Goal: Information Seeking & Learning: Find contact information

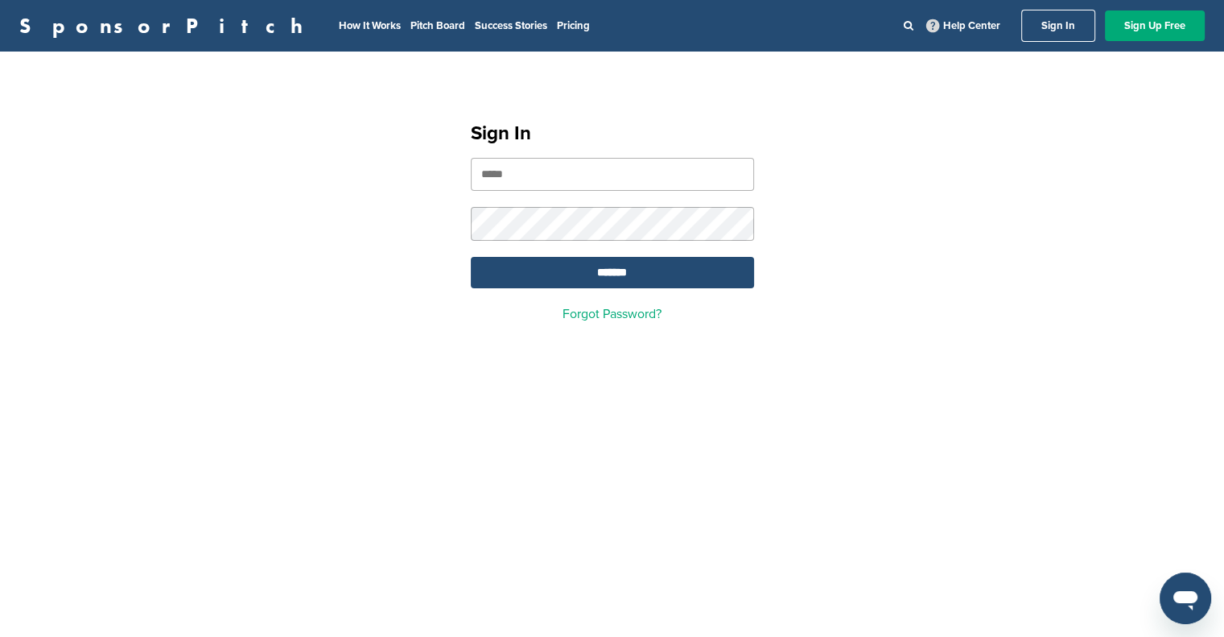
click at [504, 183] on input "email" at bounding box center [612, 174] width 283 height 33
type input "**********"
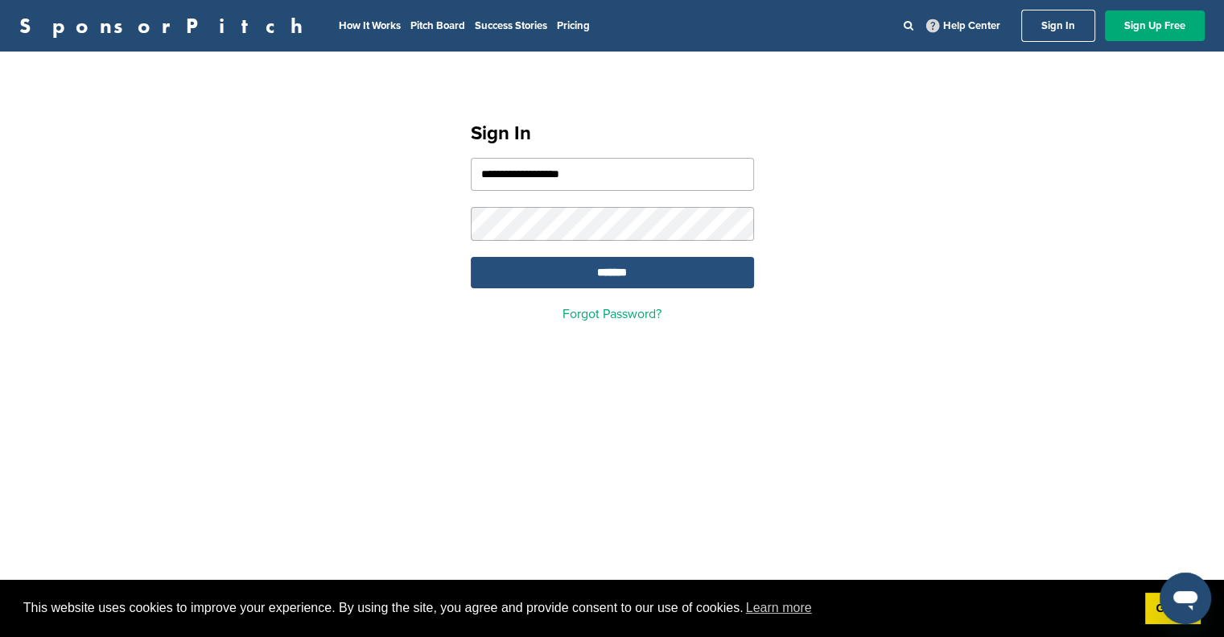
click at [659, 287] on input "*******" at bounding box center [612, 272] width 283 height 31
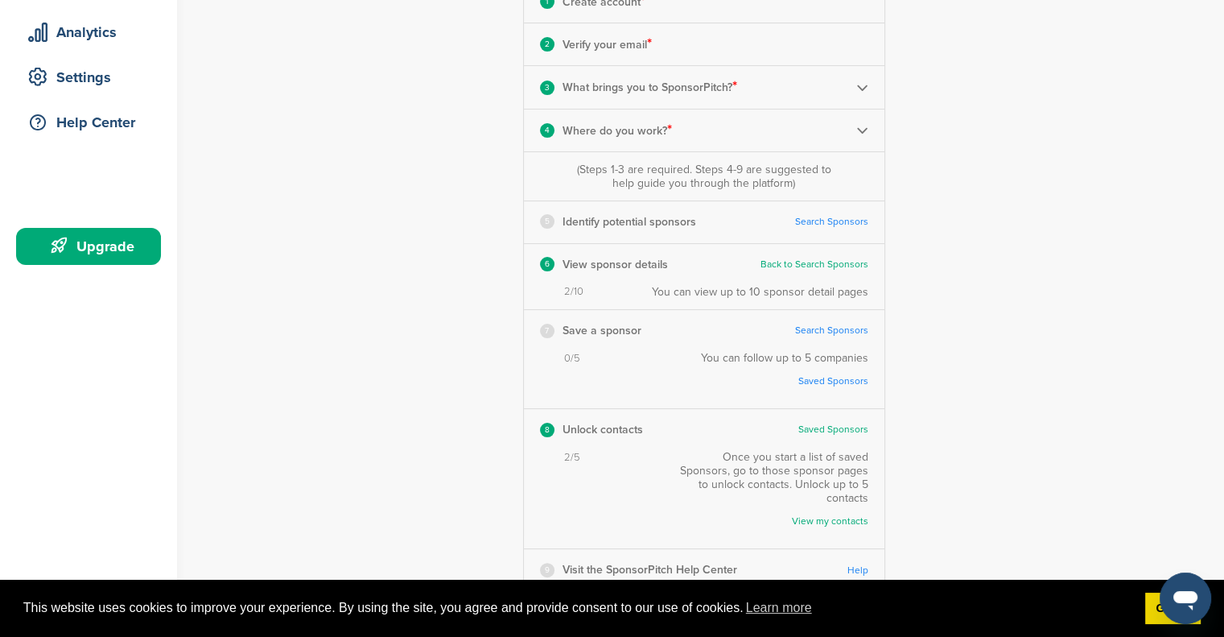
scroll to position [319, 0]
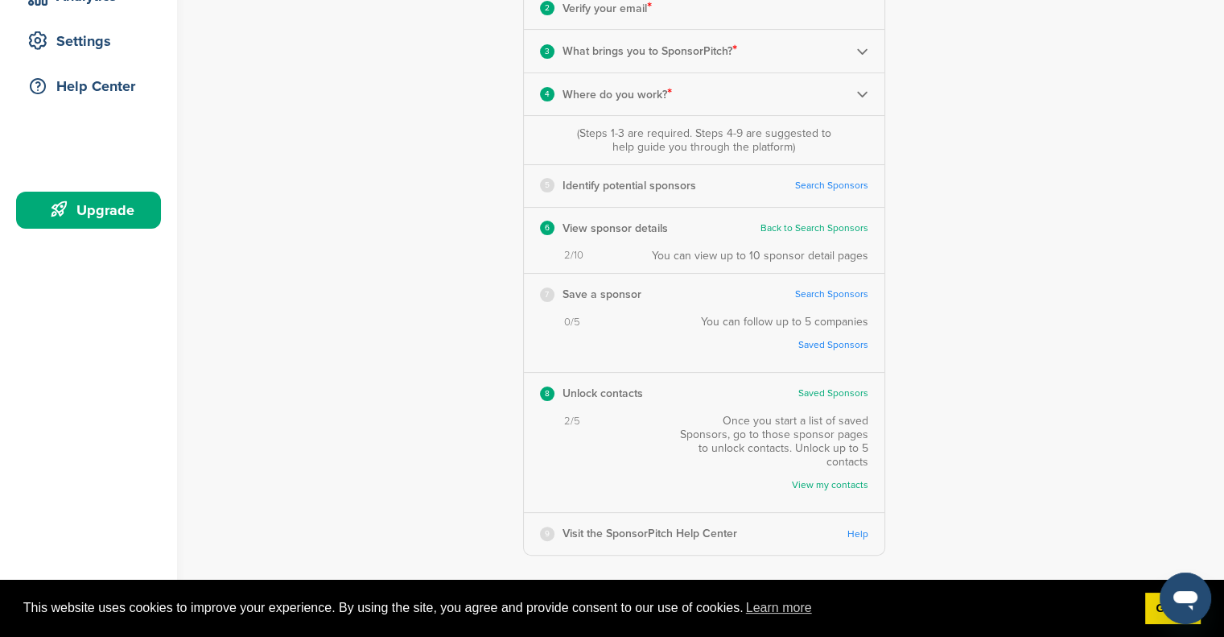
click at [853, 479] on link "View my contacts" at bounding box center [778, 485] width 182 height 12
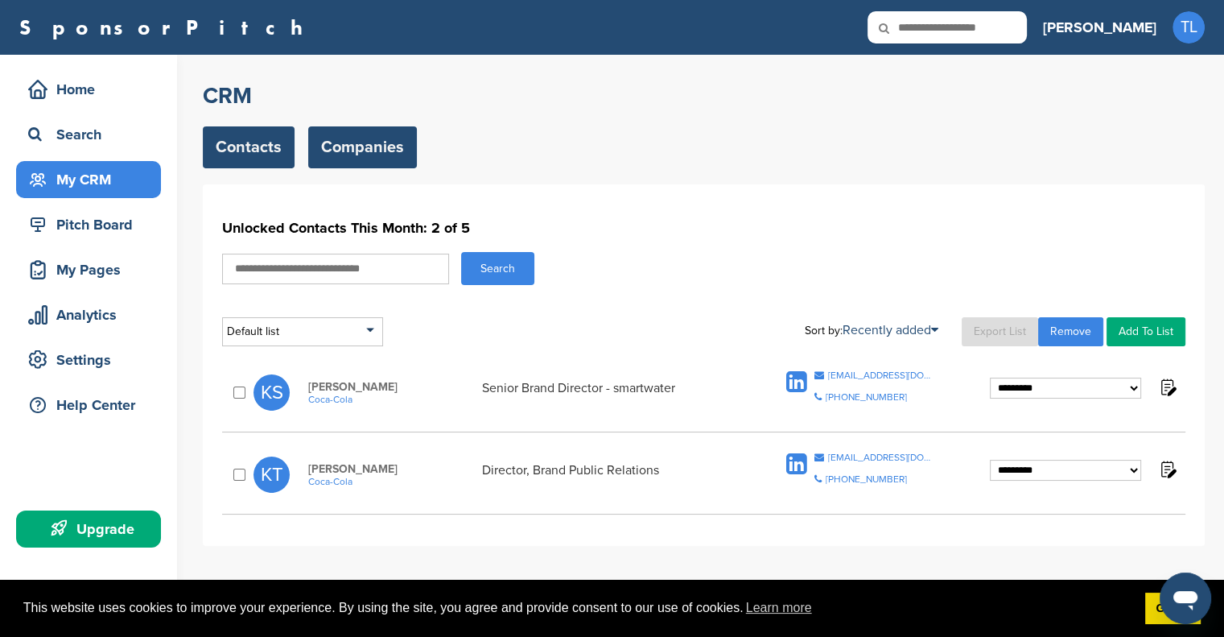
click at [348, 138] on link "Companies" at bounding box center [362, 147] width 109 height 42
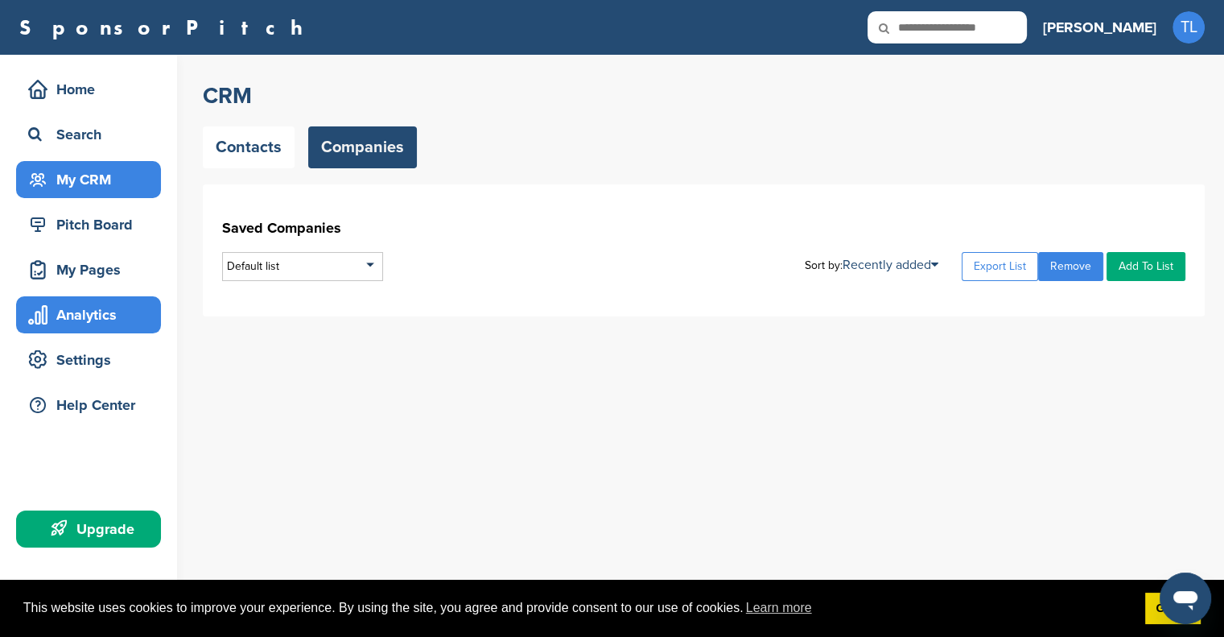
click at [68, 309] on div "Analytics" at bounding box center [92, 314] width 137 height 29
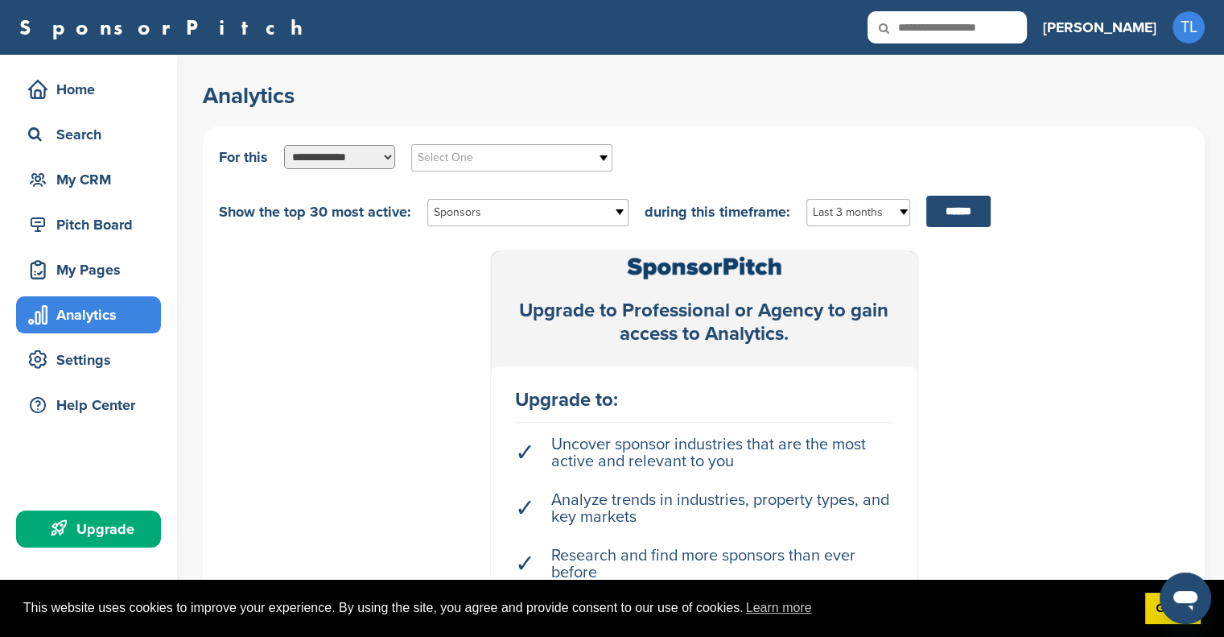
click at [82, 539] on div "Upgrade" at bounding box center [92, 528] width 137 height 29
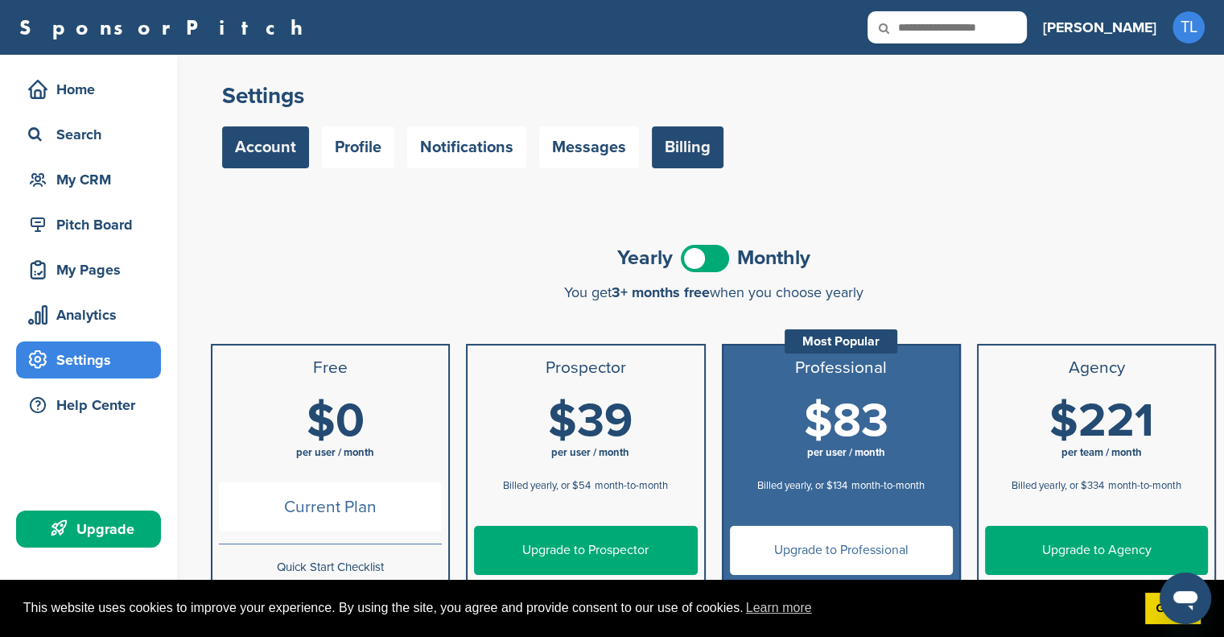
click at [254, 167] on link "Account" at bounding box center [265, 147] width 87 height 42
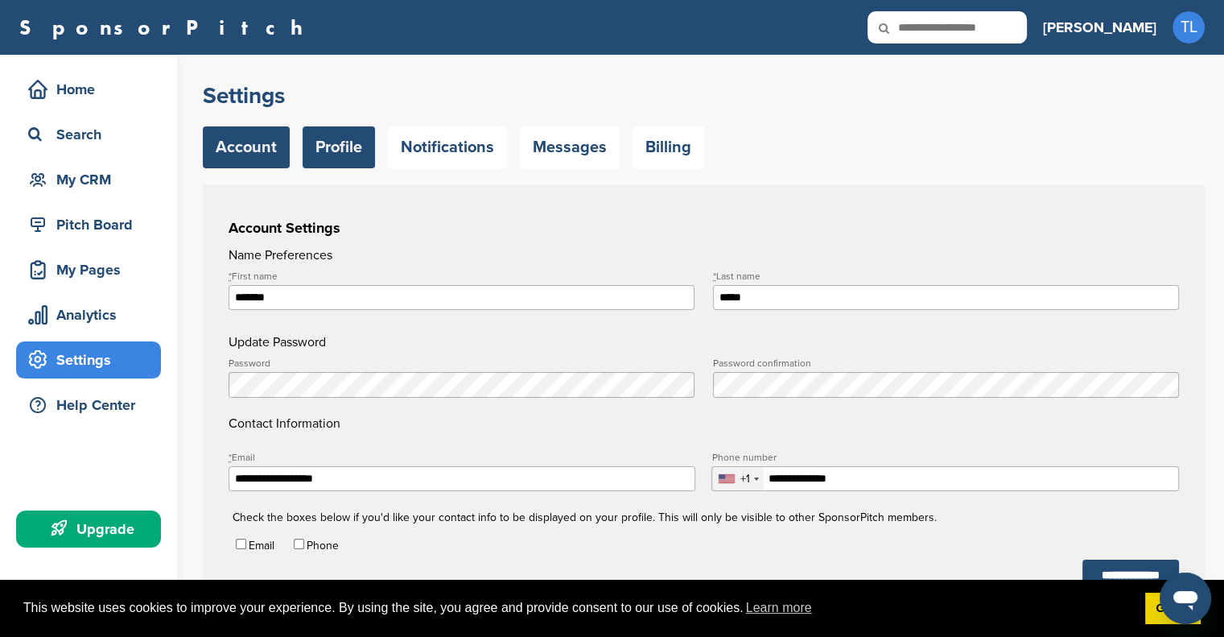
click at [344, 162] on link "Profile" at bounding box center [339, 147] width 72 height 42
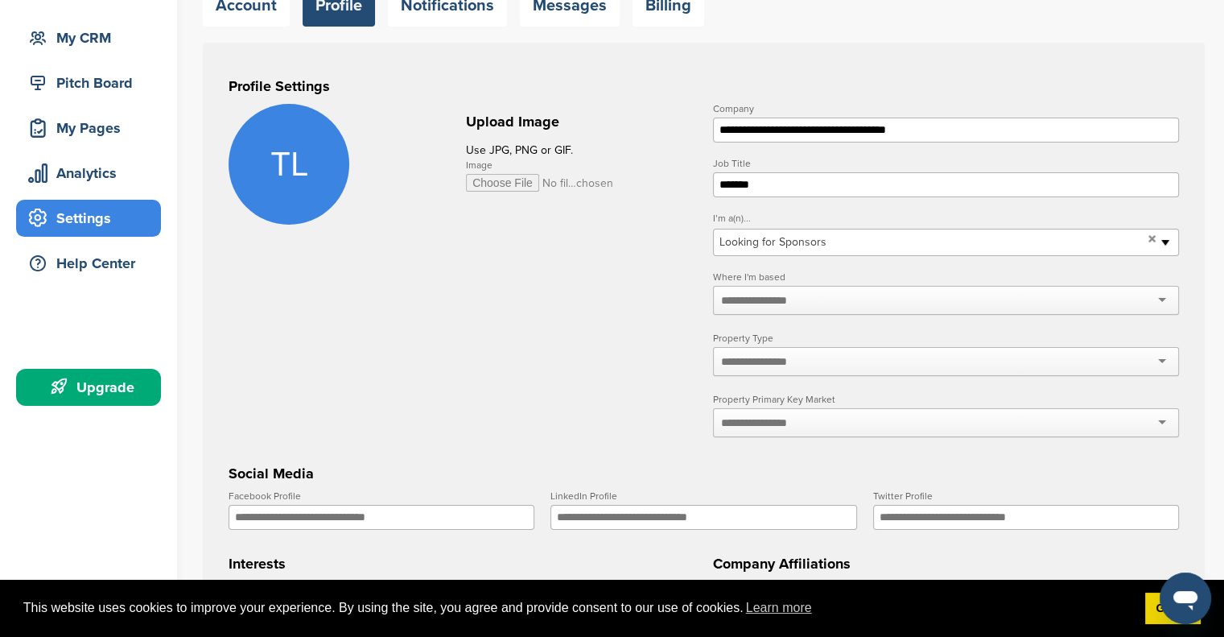
scroll to position [142, 0]
click at [732, 303] on input "text" at bounding box center [763, 300] width 85 height 14
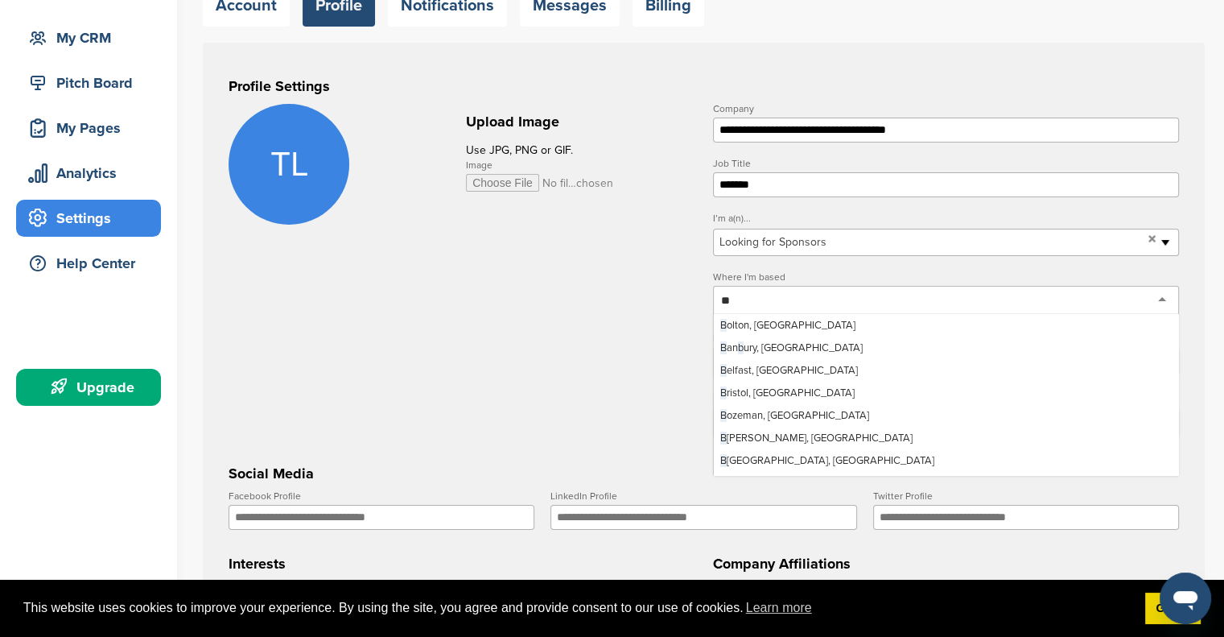
scroll to position [0, 0]
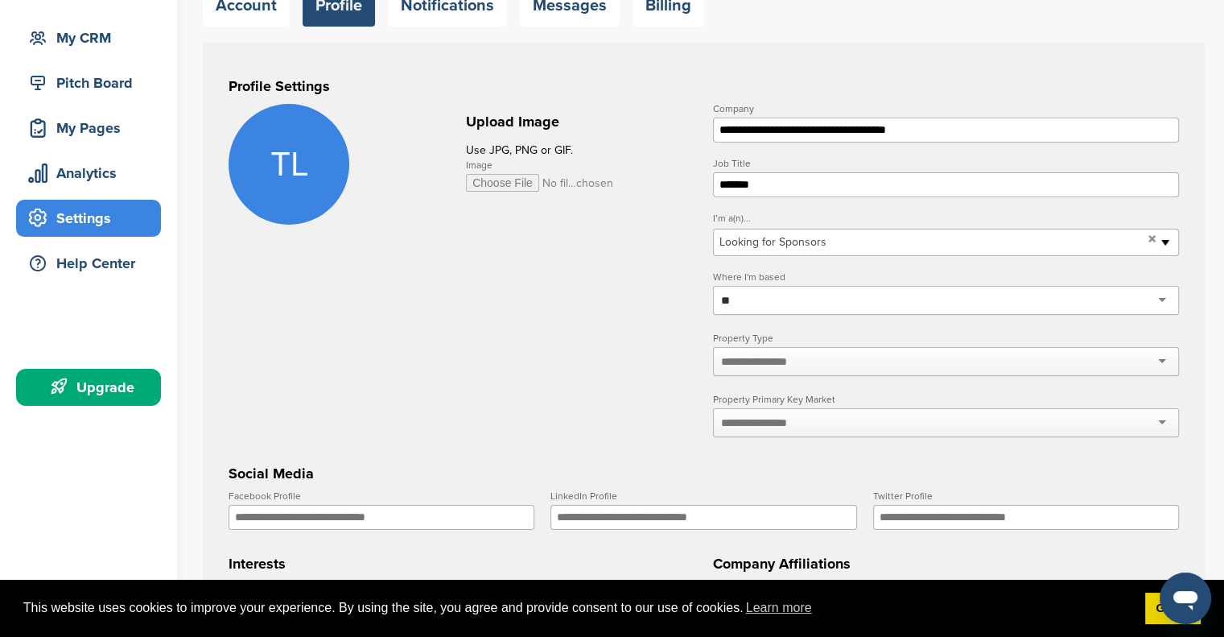
type input "*"
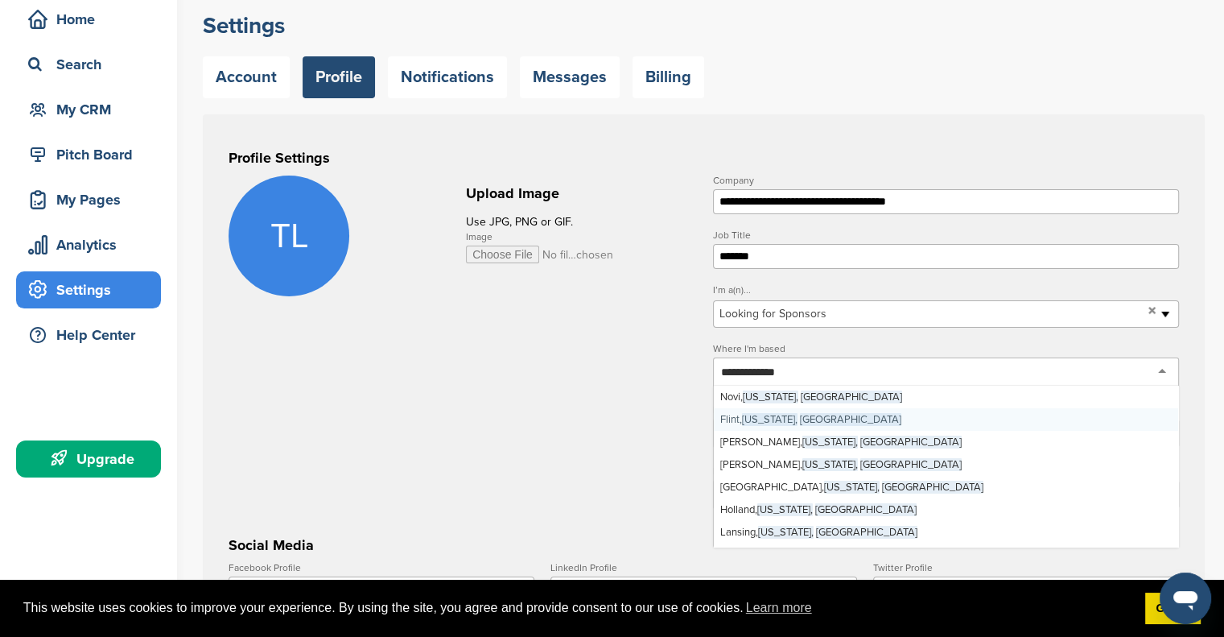
scroll to position [66, 0]
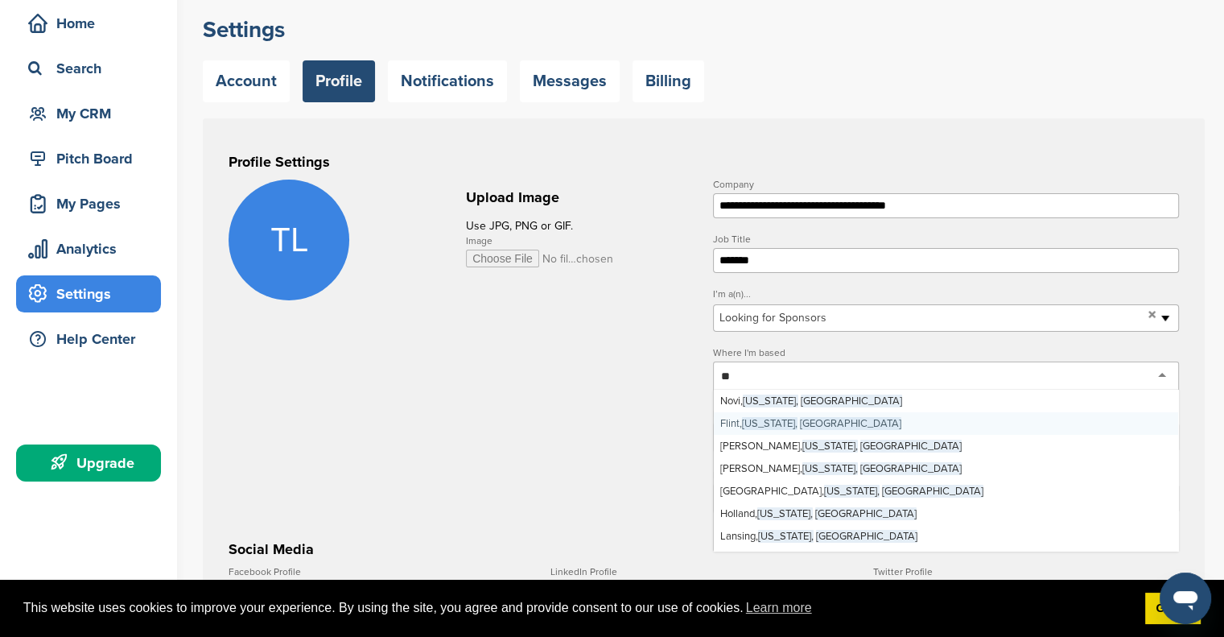
type input "*"
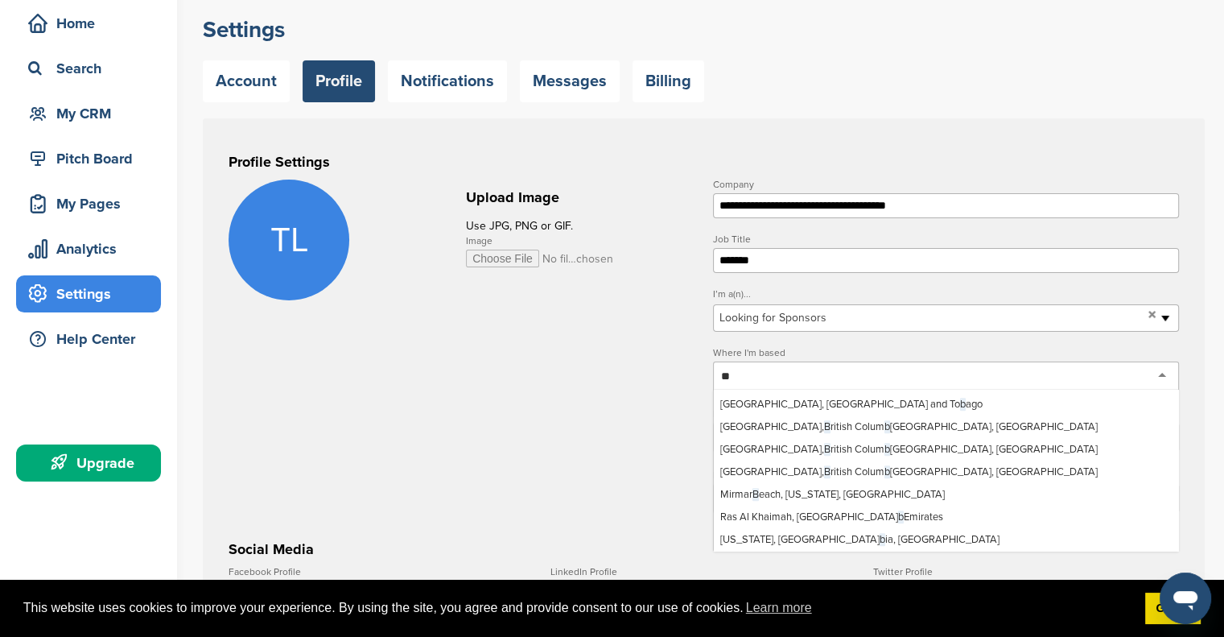
scroll to position [0, 0]
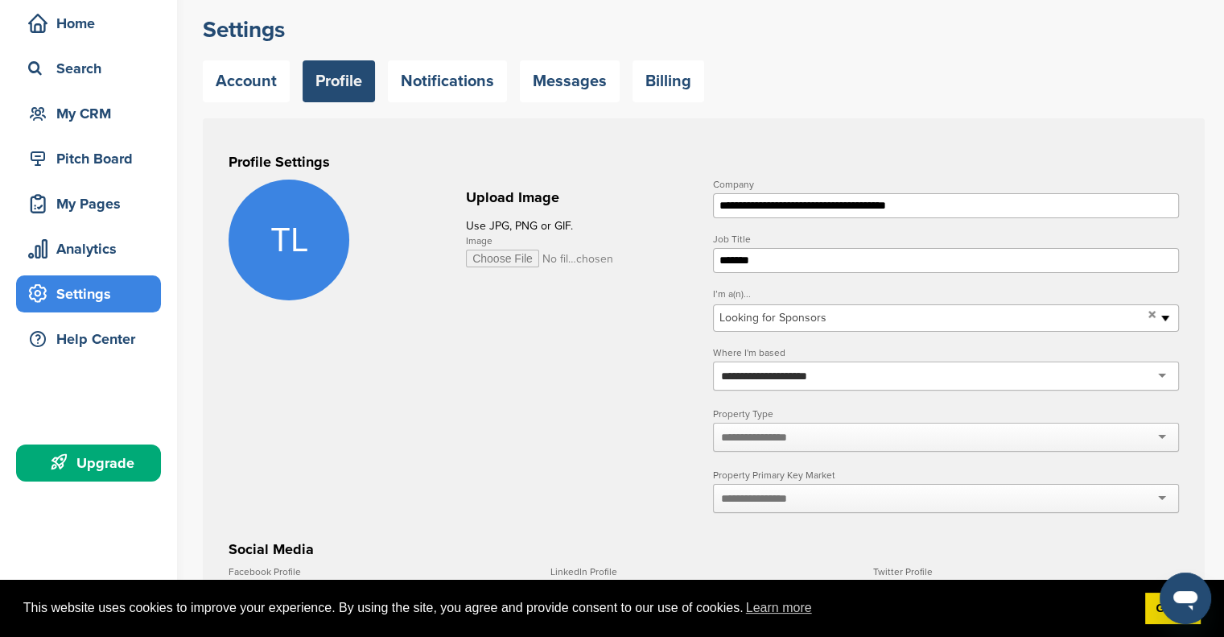
type input "**********"
click at [876, 437] on div at bounding box center [946, 437] width 466 height 29
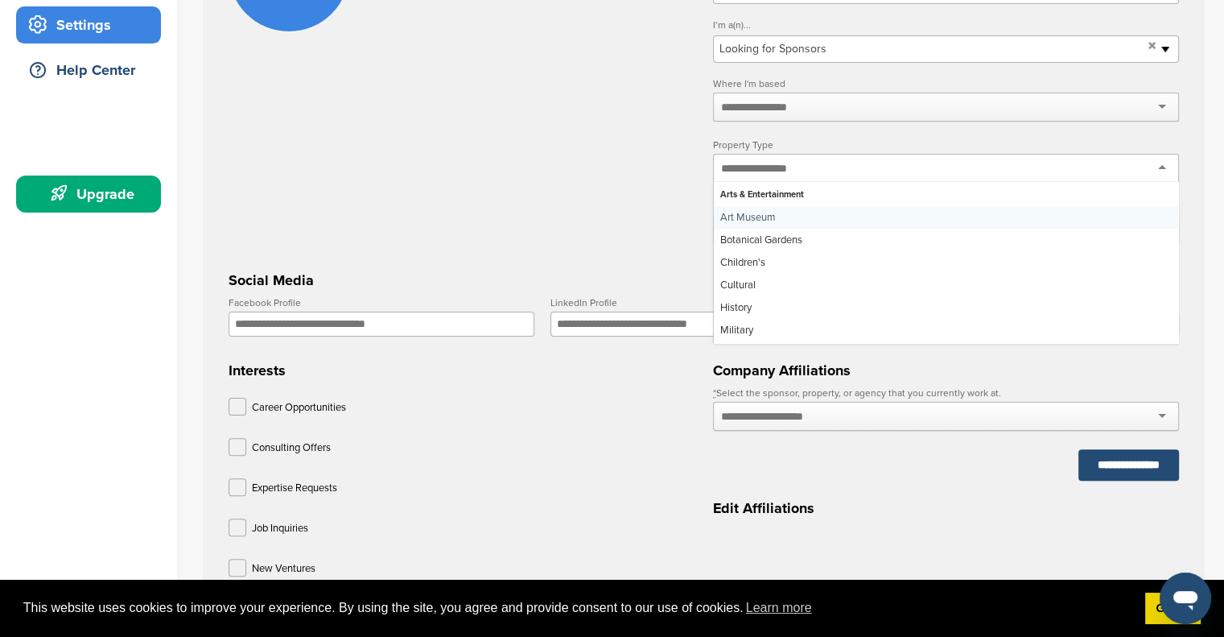
scroll to position [340, 0]
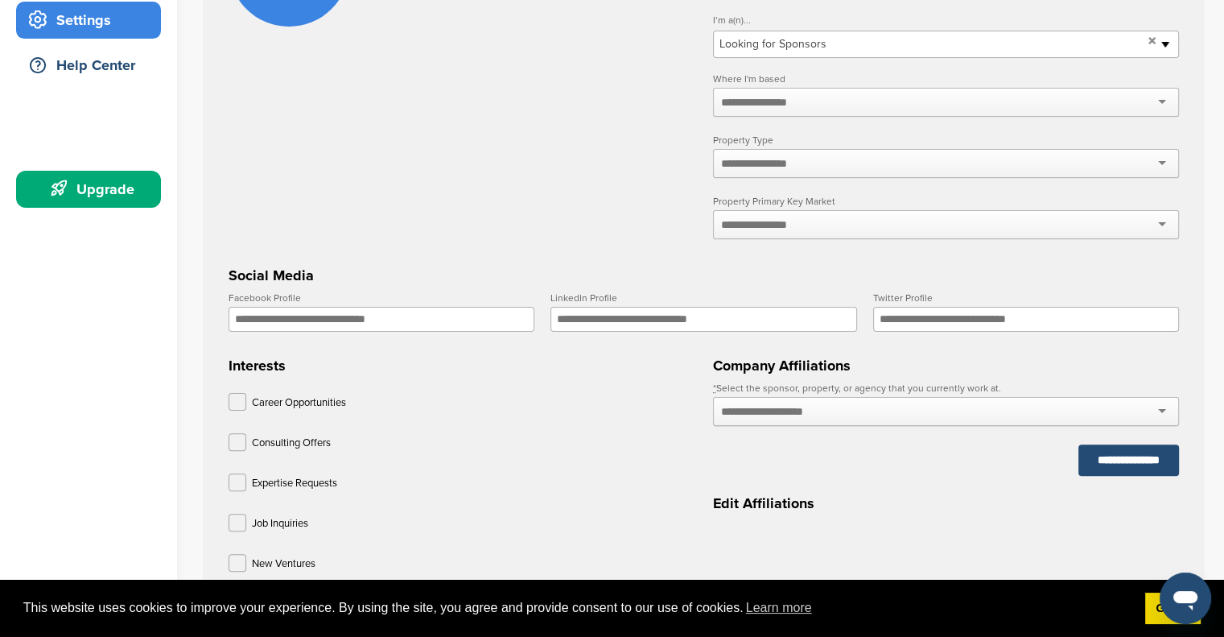
click at [665, 205] on form "**********" at bounding box center [704, 310] width 951 height 809
click at [789, 229] on input "text" at bounding box center [763, 224] width 85 height 14
click at [641, 222] on form "**********" at bounding box center [704, 310] width 951 height 809
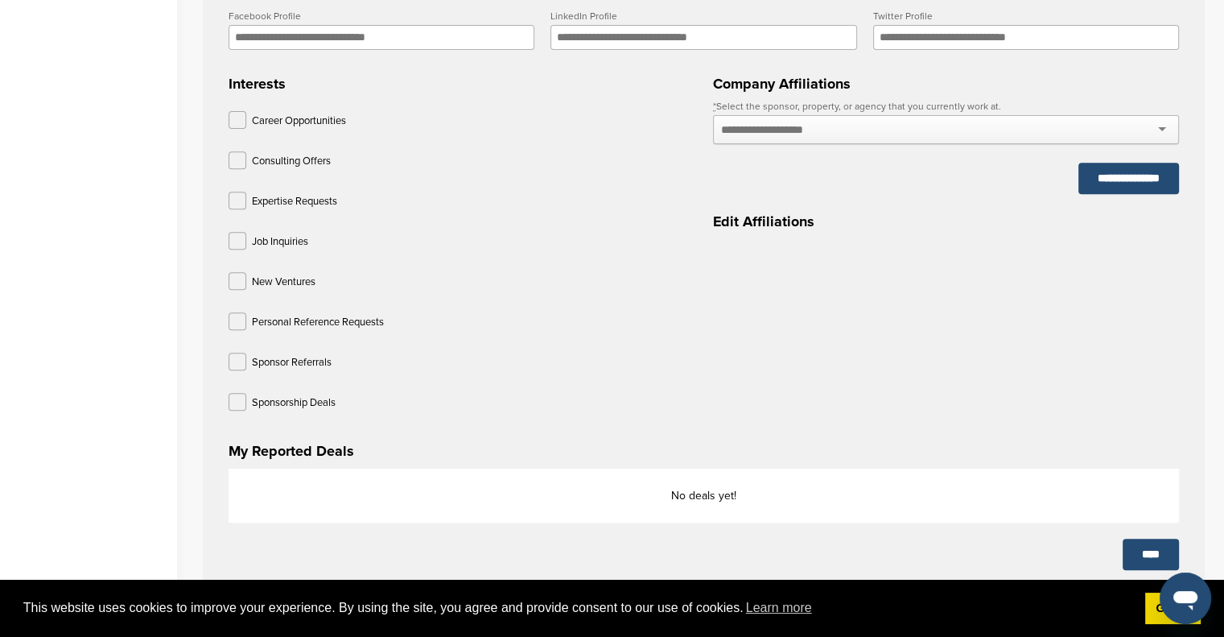
scroll to position [623, 0]
click at [238, 278] on label at bounding box center [238, 279] width 18 height 18
drag, startPoint x: 238, startPoint y: 364, endPoint x: 235, endPoint y: 396, distance: 32.4
click at [235, 396] on label at bounding box center [238, 400] width 18 height 18
click at [241, 361] on label at bounding box center [238, 360] width 18 height 18
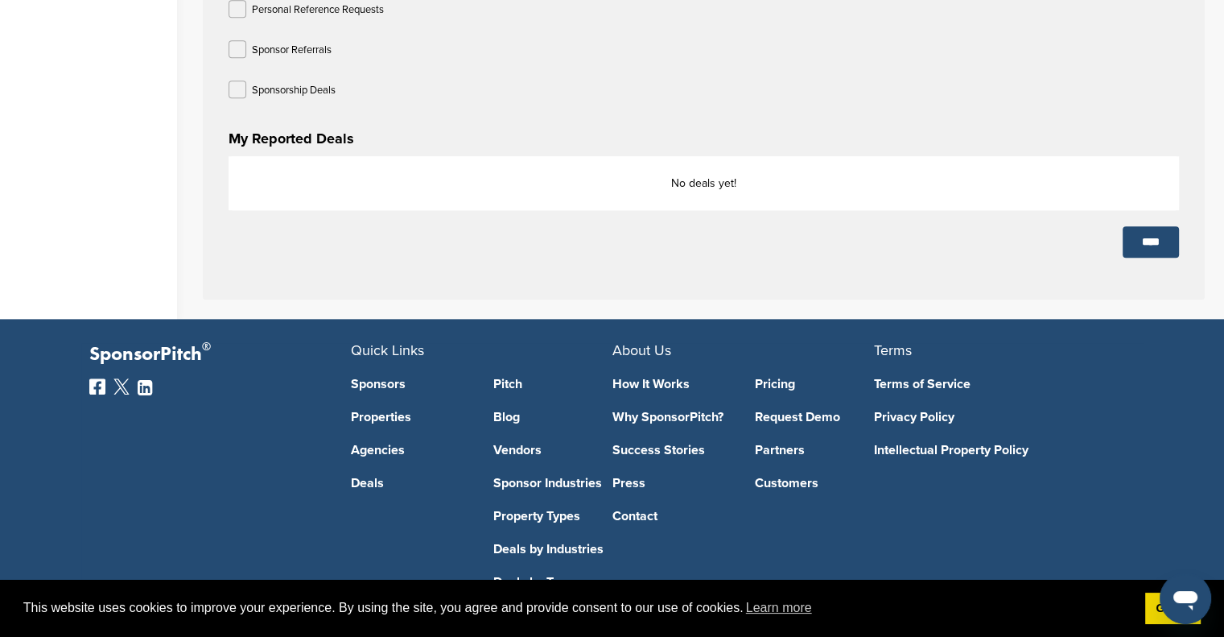
scroll to position [947, 0]
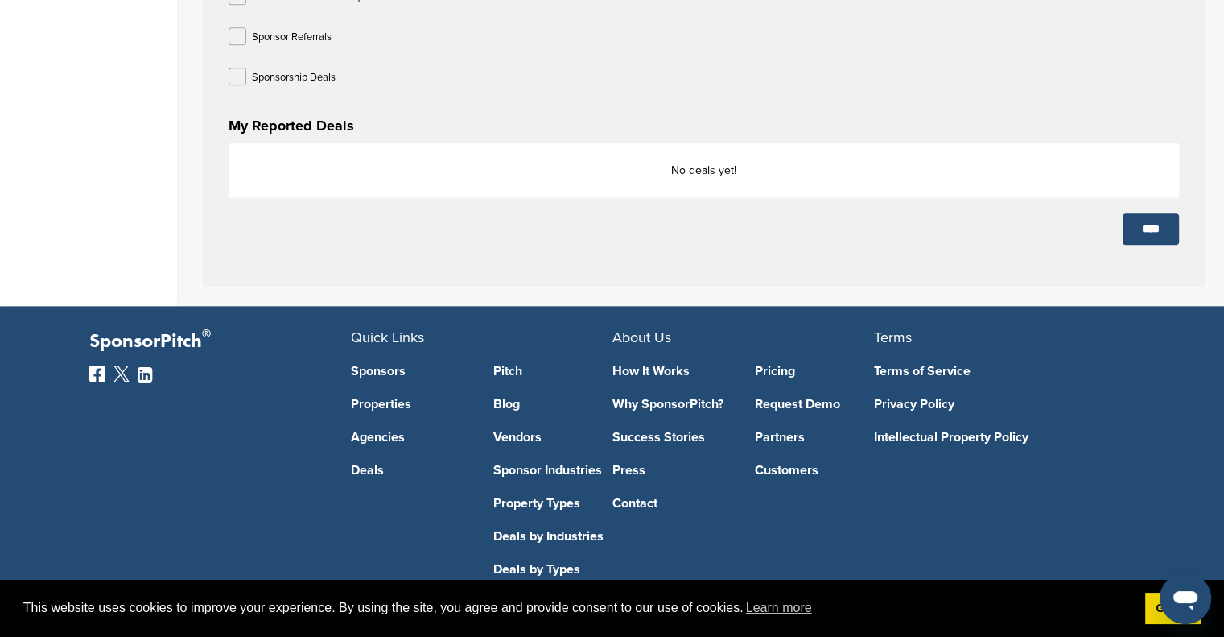
click at [1145, 230] on input "****" at bounding box center [1151, 228] width 56 height 31
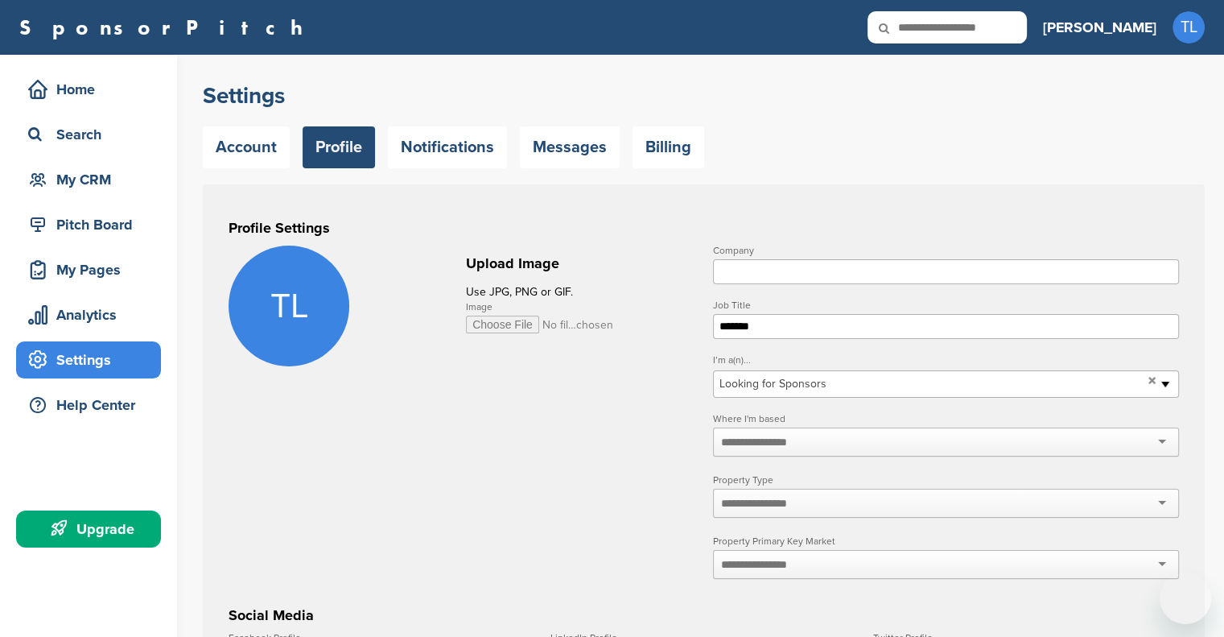
click at [1145, 230] on h3 "Profile Settings" at bounding box center [704, 228] width 951 height 23
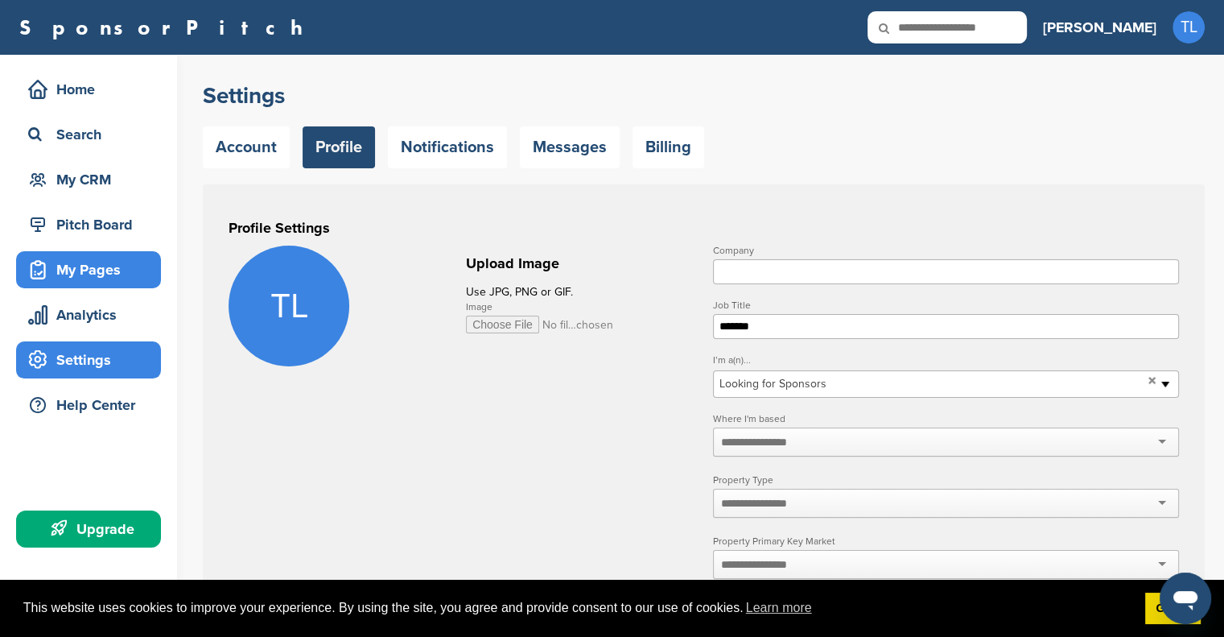
click at [107, 266] on div "My Pages" at bounding box center [92, 269] width 137 height 29
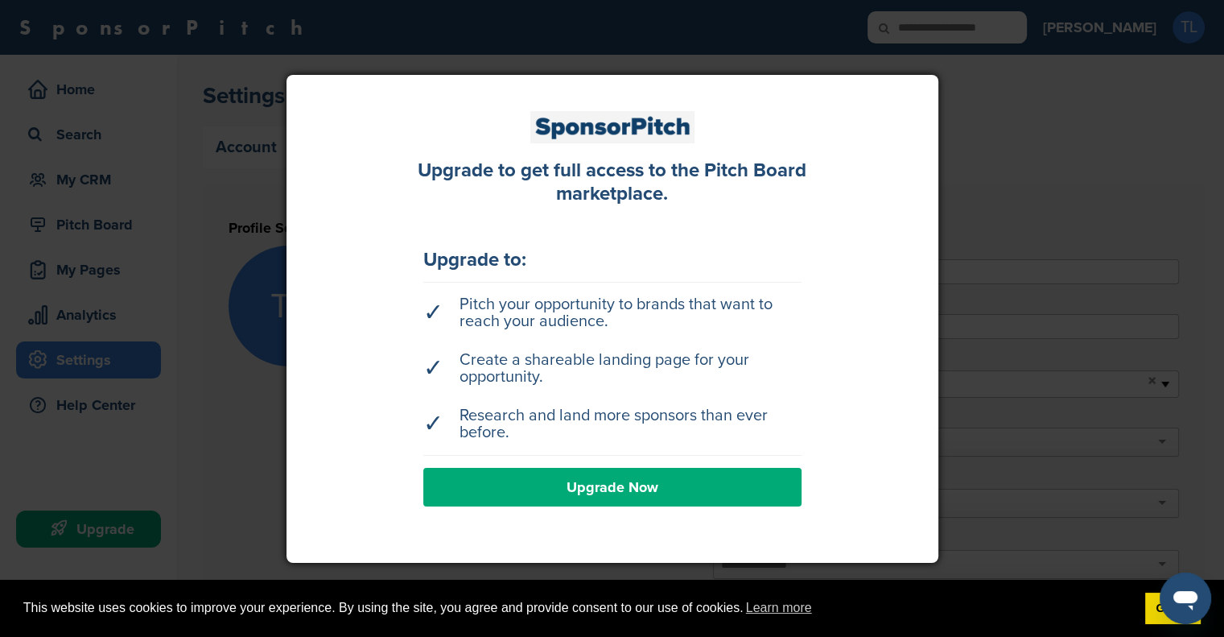
click at [1007, 199] on div at bounding box center [612, 318] width 1224 height 637
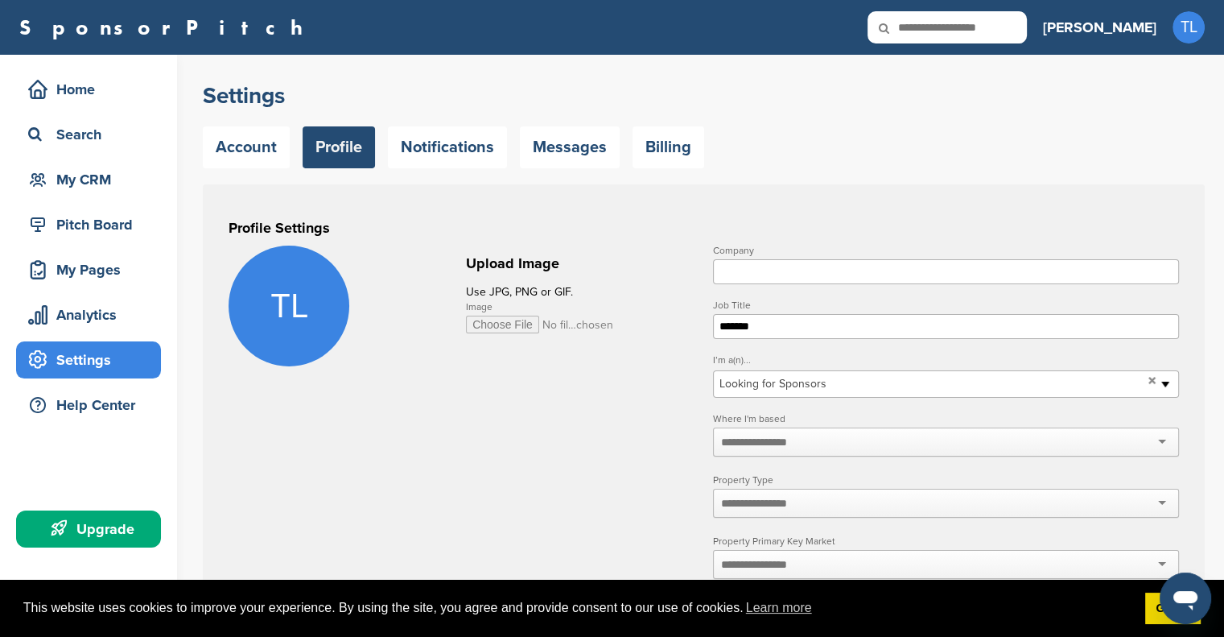
click at [518, 322] on input "Image" at bounding box center [540, 325] width 148 height 18
type input "**********"
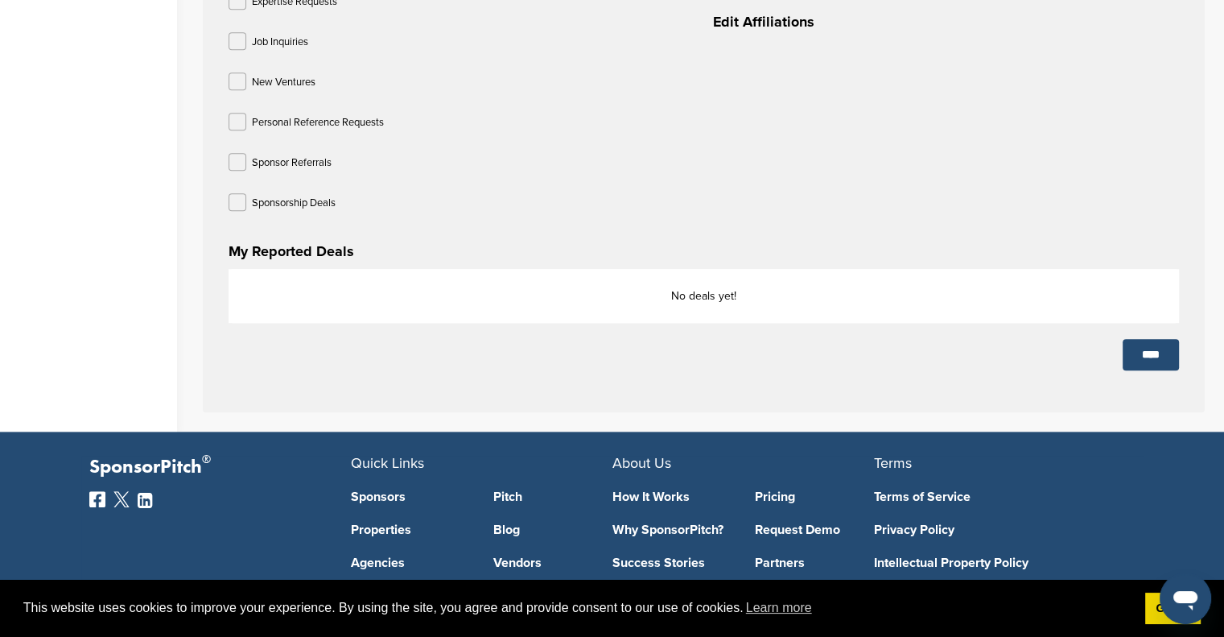
scroll to position [823, 0]
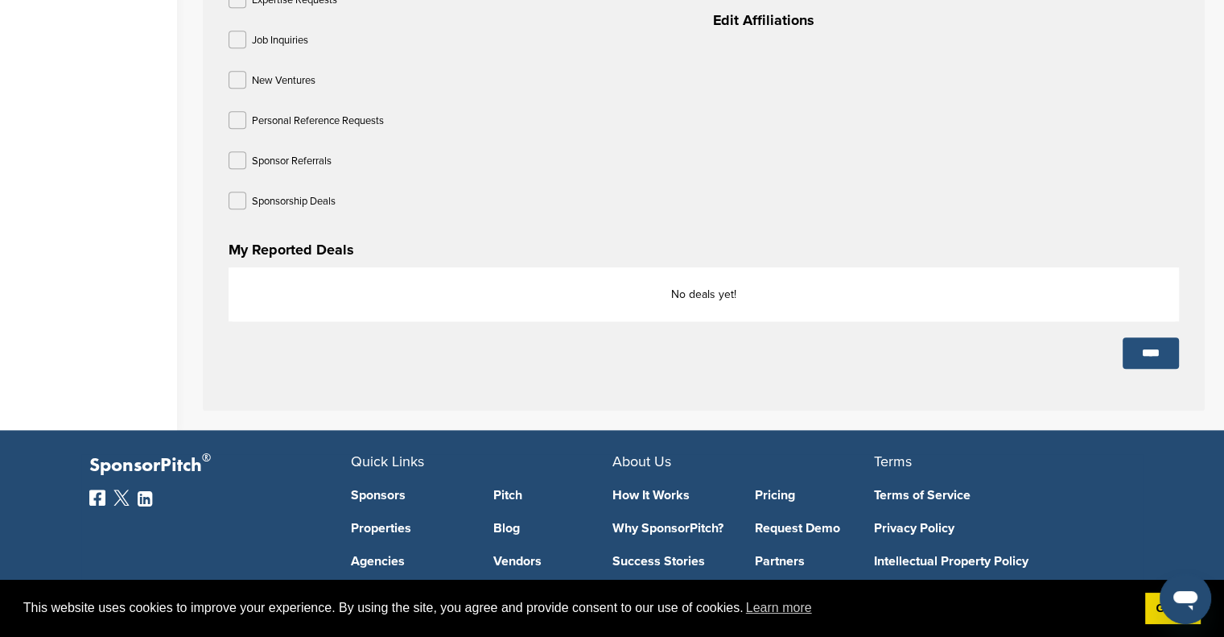
click at [1162, 358] on input "****" at bounding box center [1151, 352] width 56 height 31
click at [666, 493] on link "How It Works" at bounding box center [671, 495] width 119 height 13
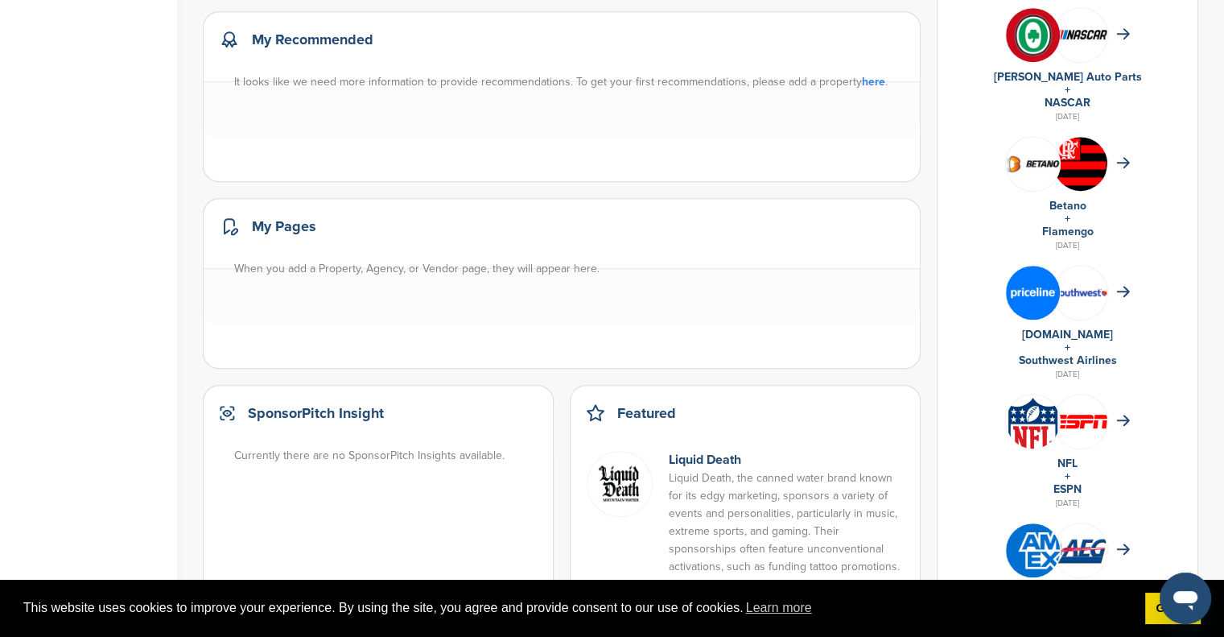
scroll to position [773, 0]
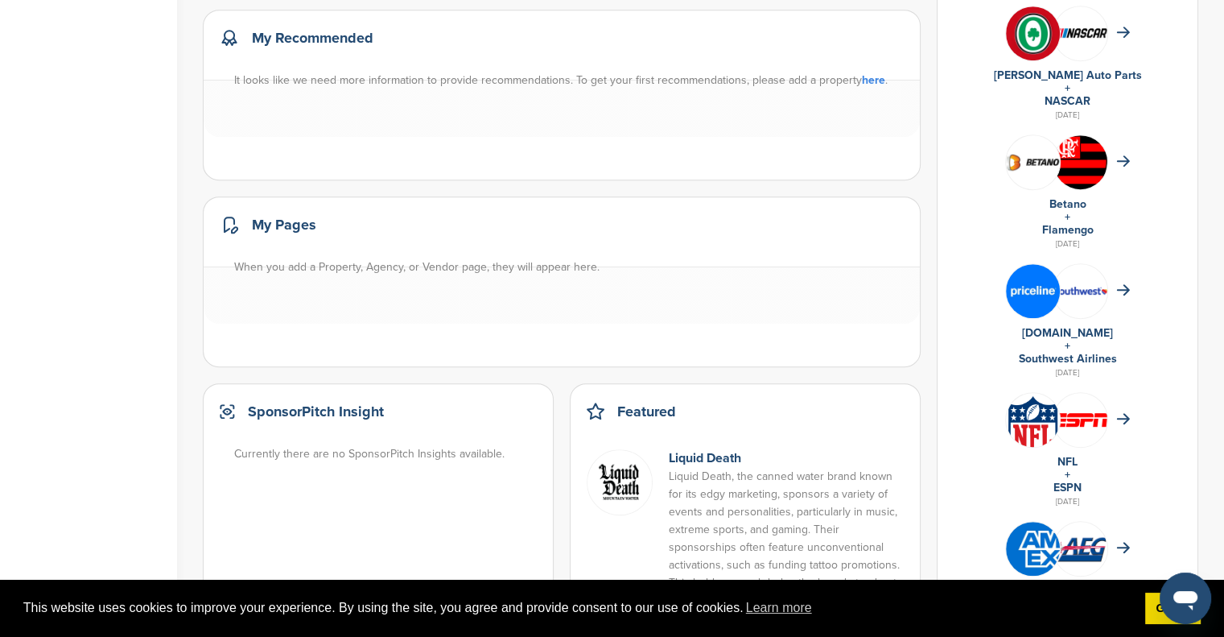
click at [872, 87] on link "here" at bounding box center [873, 80] width 23 height 14
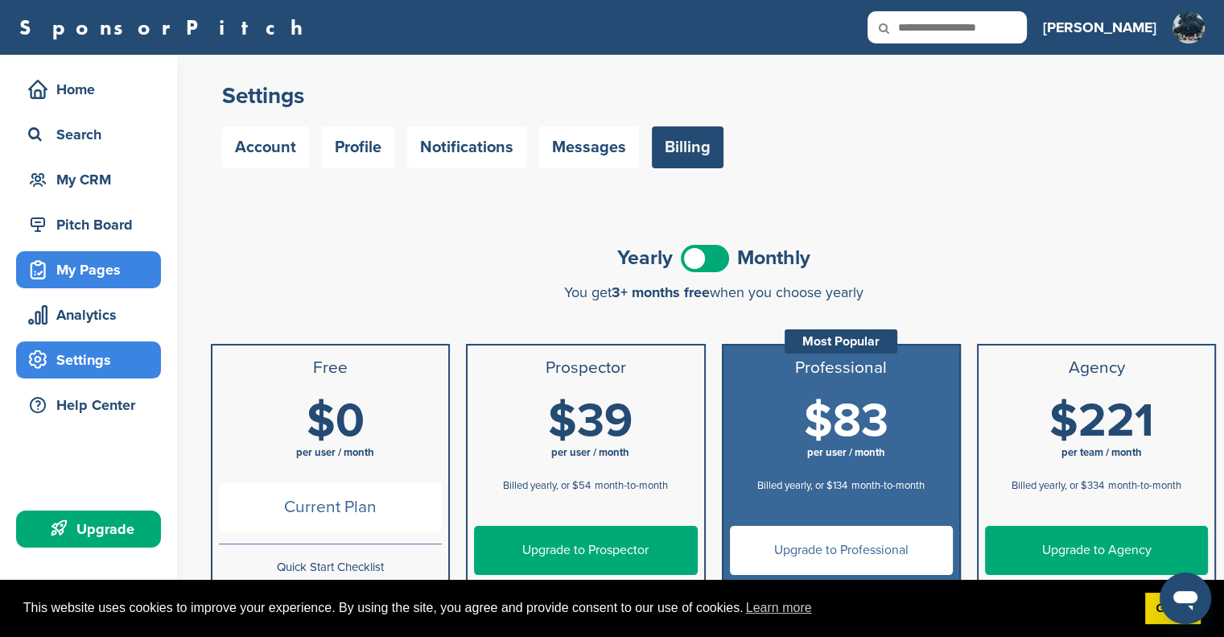
click at [122, 270] on div "My Pages" at bounding box center [92, 269] width 137 height 29
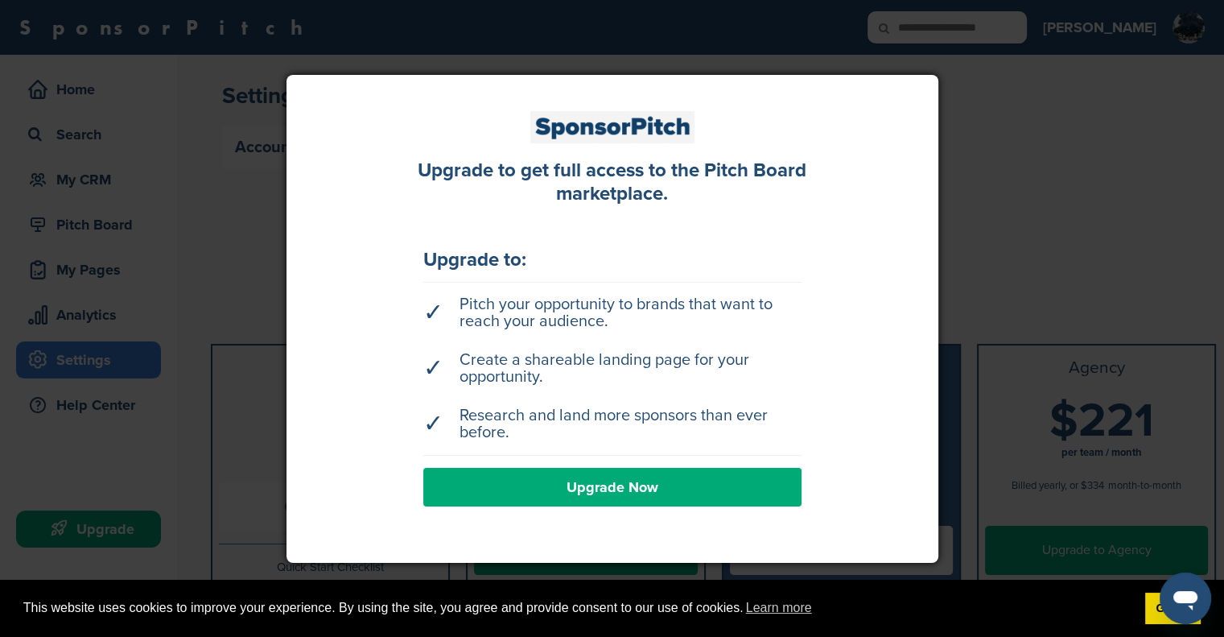
click at [960, 269] on div at bounding box center [612, 318] width 1224 height 637
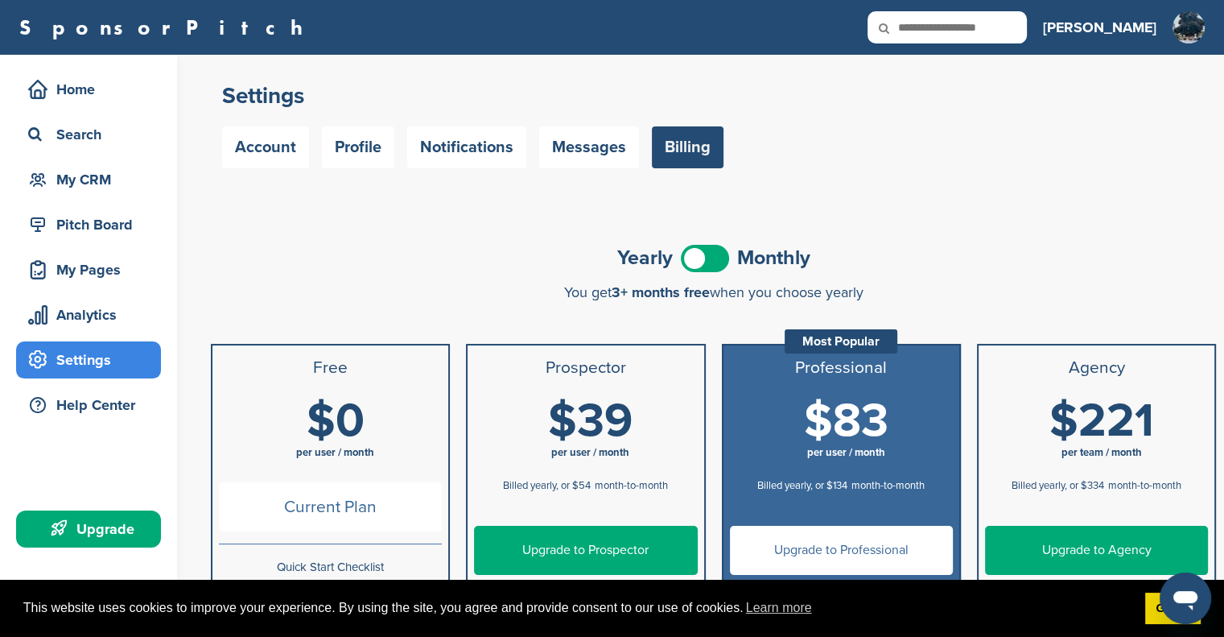
click at [103, 109] on div "Home Search My CRM" at bounding box center [88, 134] width 145 height 127
click at [98, 90] on div "Home" at bounding box center [92, 89] width 137 height 29
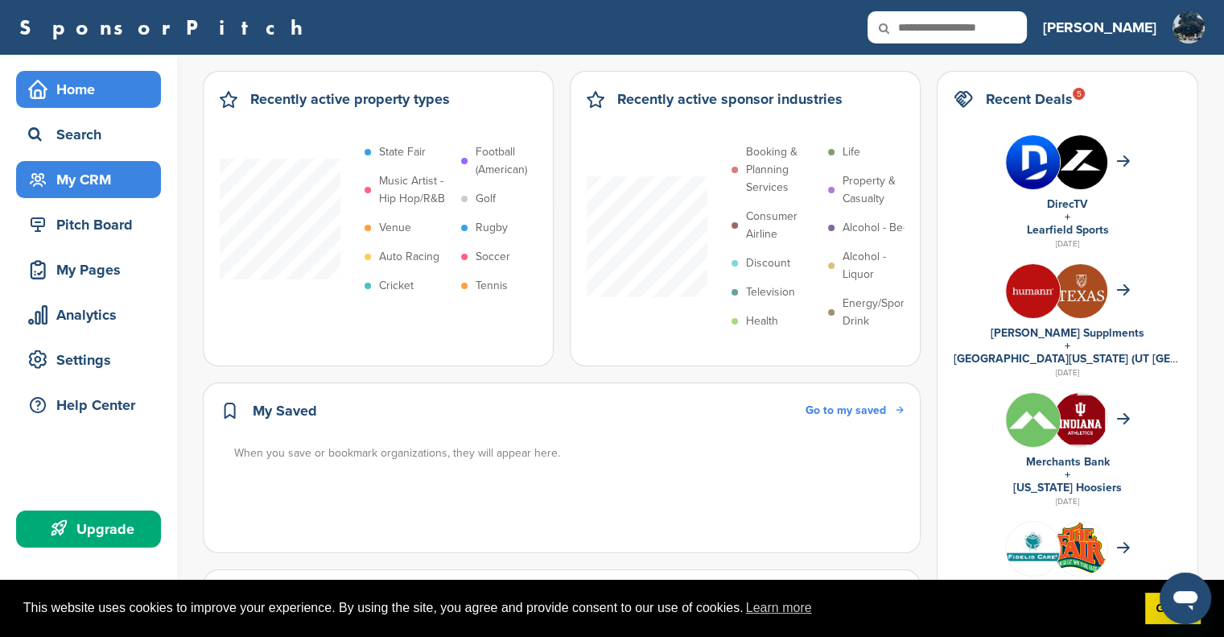
click at [132, 176] on div "My CRM" at bounding box center [92, 179] width 137 height 29
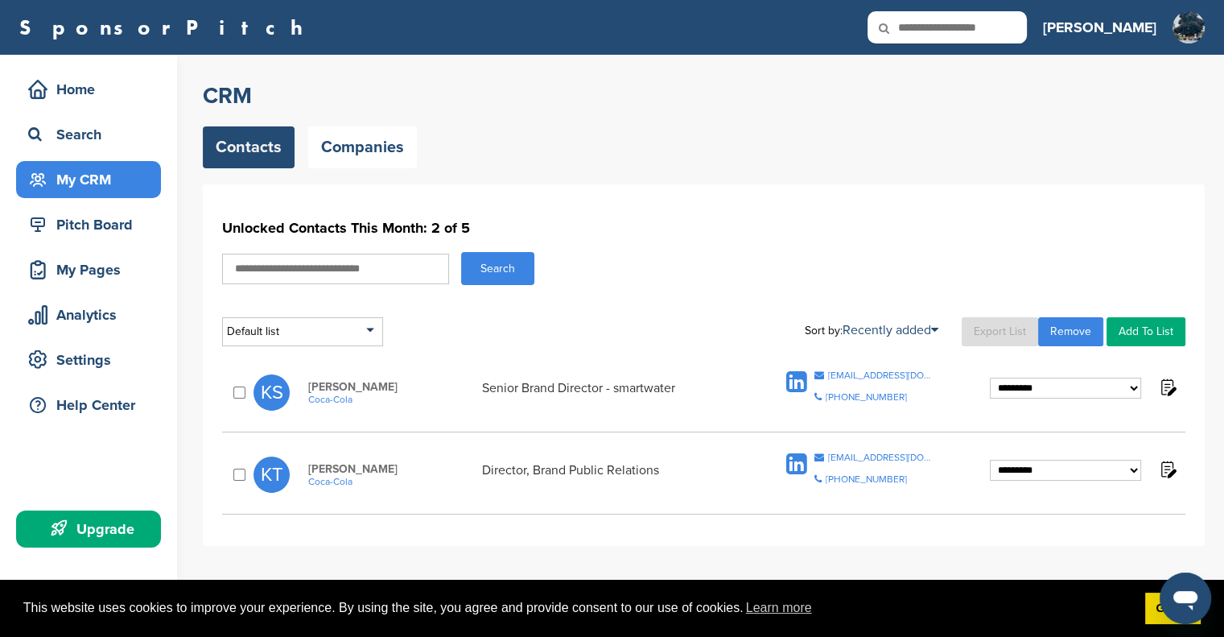
click at [307, 261] on input "text" at bounding box center [335, 269] width 227 height 31
type input "*******"
click at [461, 252] on button "Search" at bounding box center [497, 268] width 73 height 33
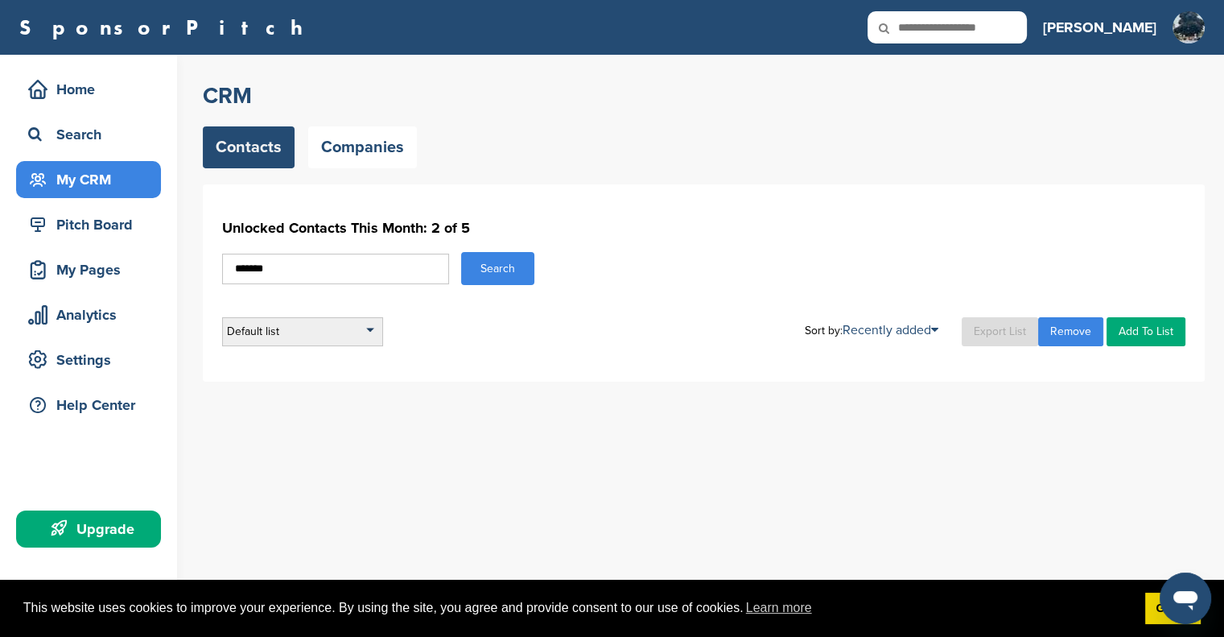
click at [335, 324] on div "Default list" at bounding box center [302, 331] width 161 height 29
click at [332, 293] on div "Unlocked Contacts This Month: 2 of 5 ******* Search Default list Default List S…" at bounding box center [703, 279] width 963 height 133
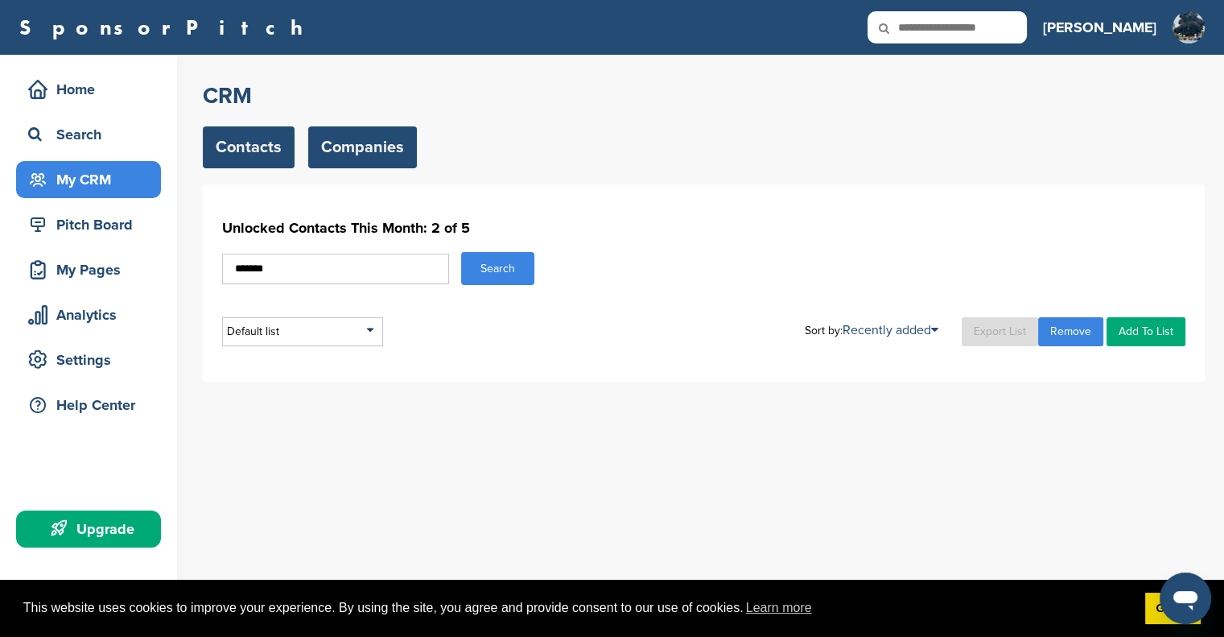
click at [382, 159] on link "Companies" at bounding box center [362, 147] width 109 height 42
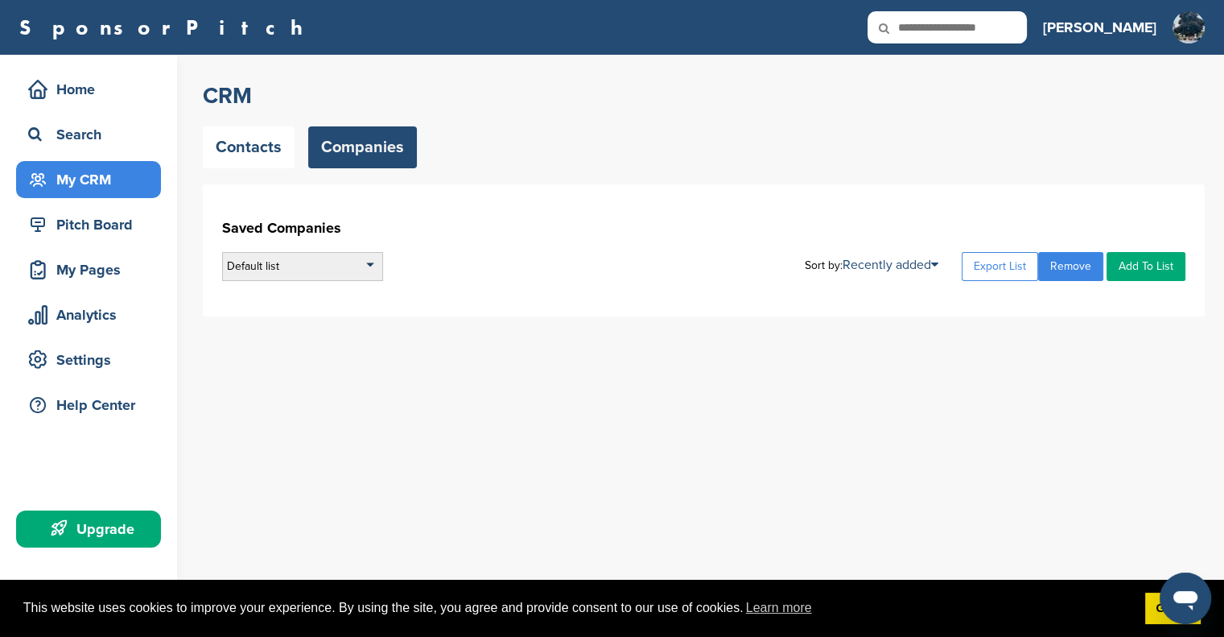
click at [289, 262] on div "Default list" at bounding box center [302, 266] width 161 height 29
click at [266, 158] on link "Contacts" at bounding box center [249, 147] width 92 height 42
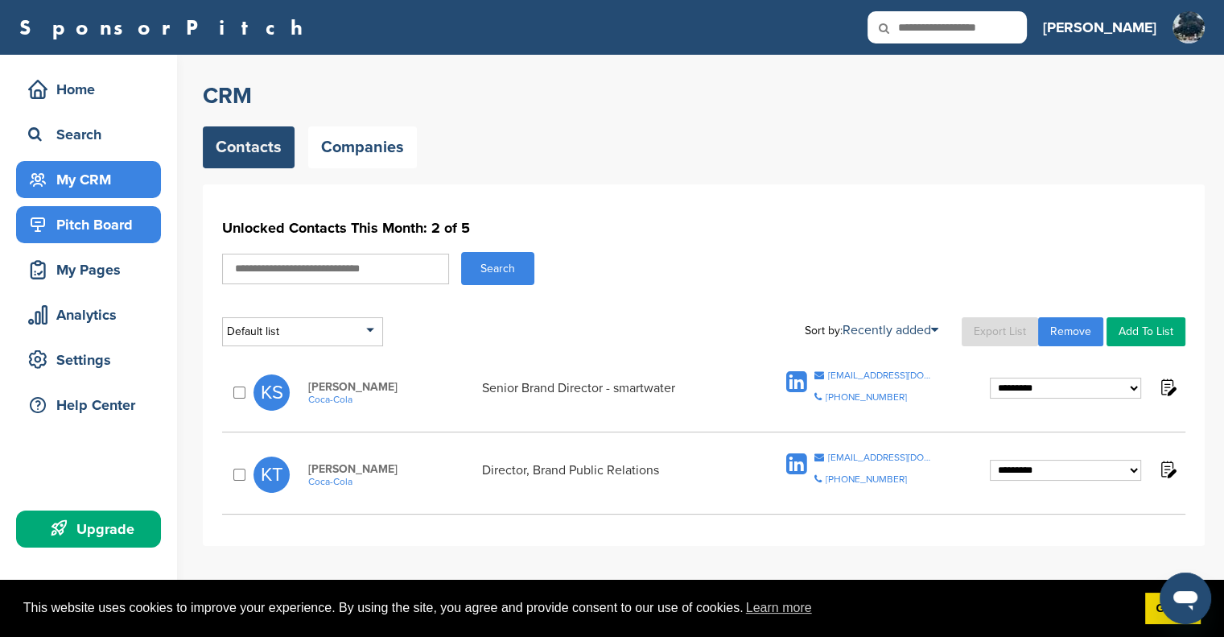
click at [117, 233] on div "Pitch Board" at bounding box center [92, 224] width 137 height 29
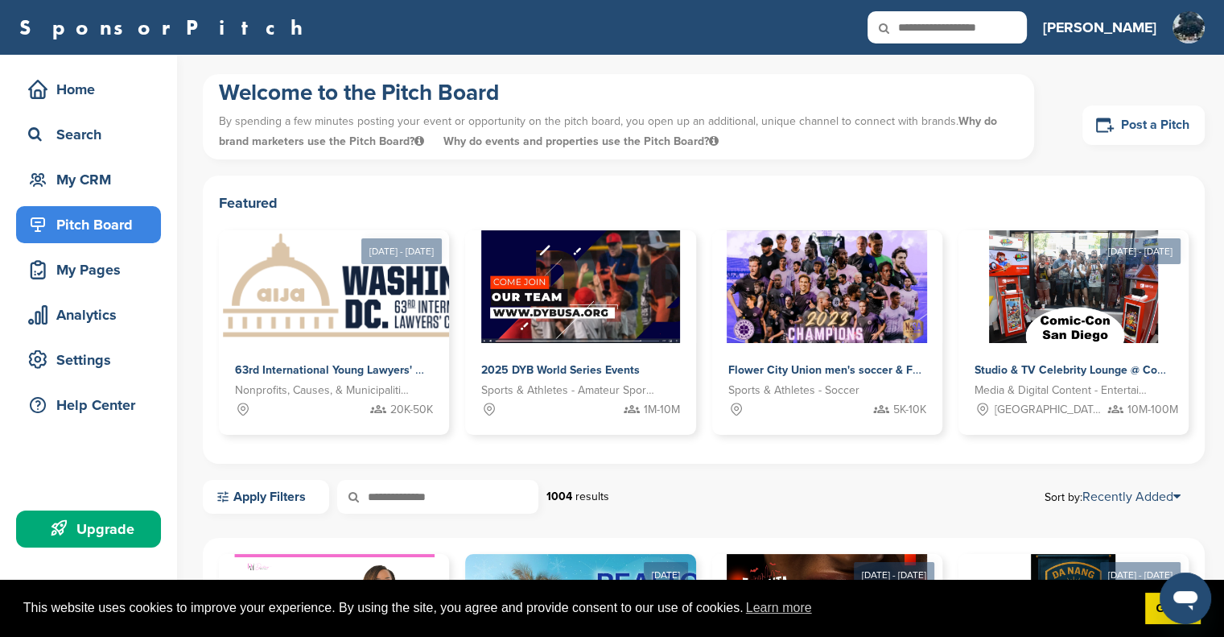
click at [1139, 127] on link "Post a Pitch" at bounding box center [1144, 124] width 122 height 39
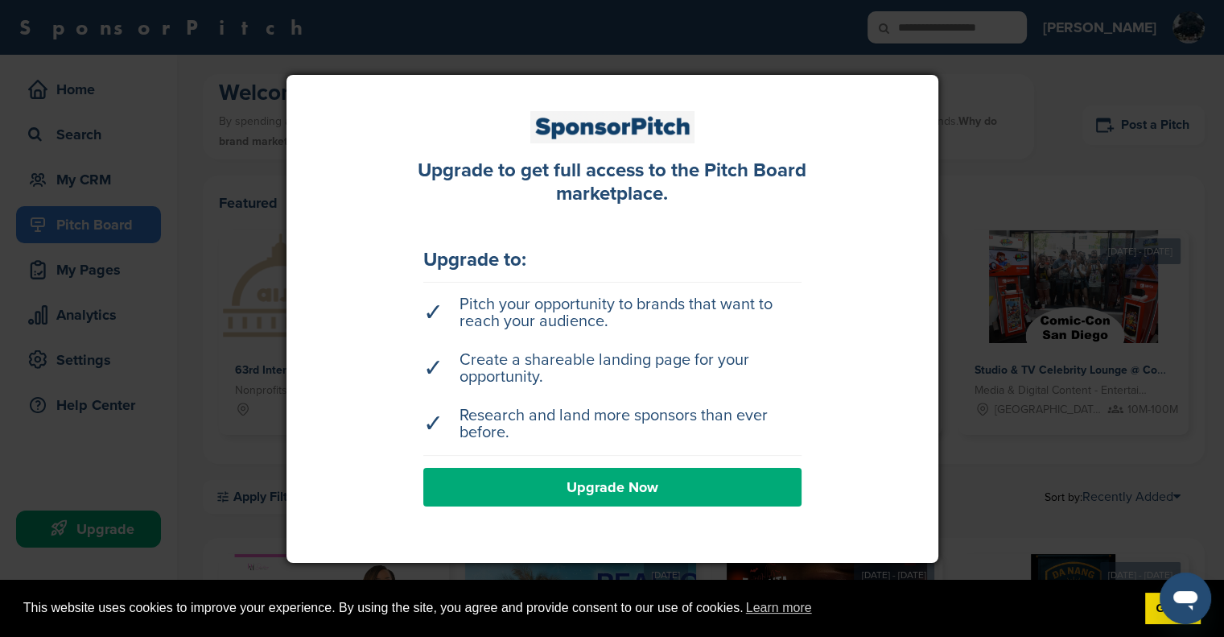
click at [1077, 135] on div at bounding box center [612, 318] width 1224 height 637
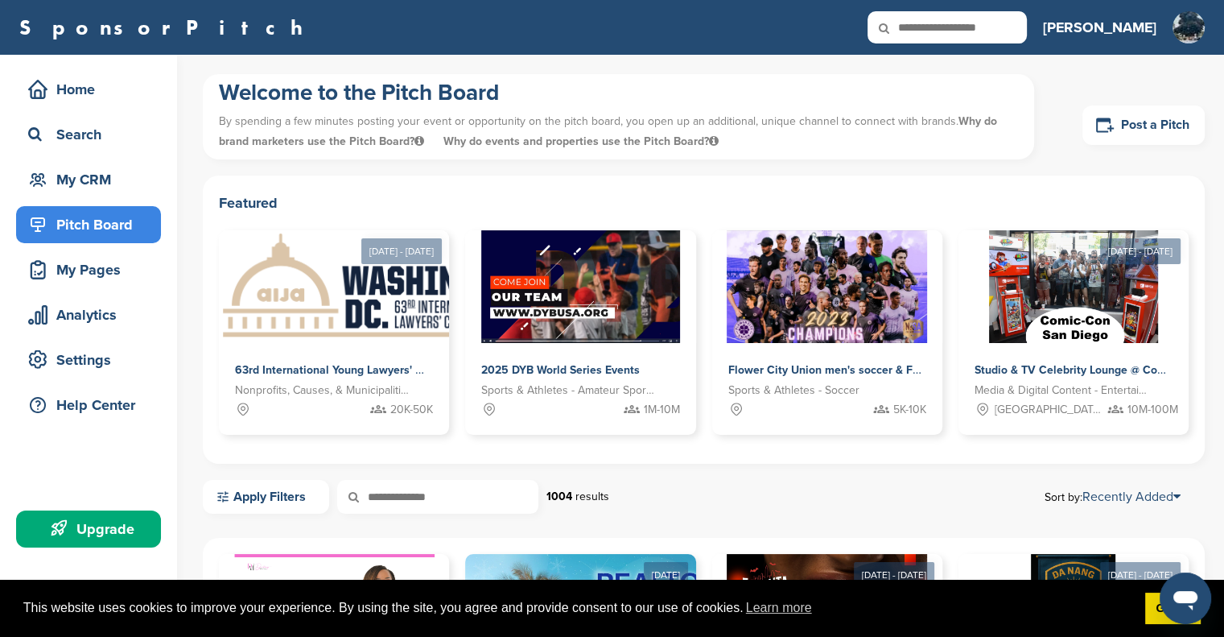
click at [1021, 37] on input "text" at bounding box center [947, 27] width 159 height 32
type input "*******"
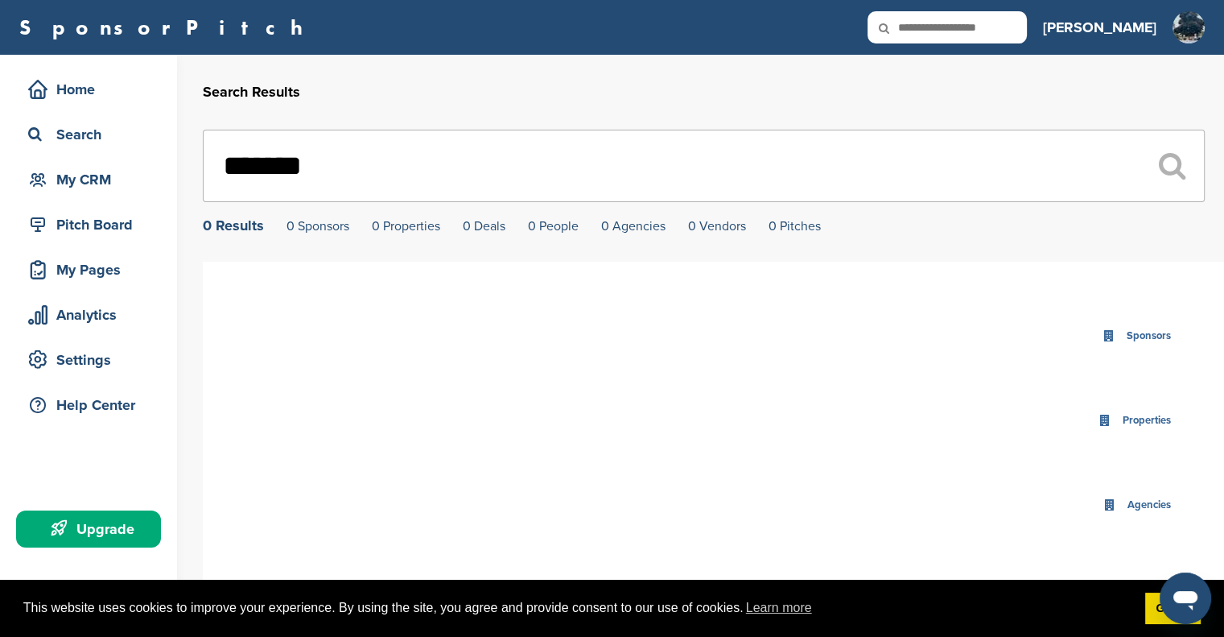
click at [1008, 40] on input "text" at bounding box center [947, 27] width 159 height 32
paste input "**********"
type input "**********"
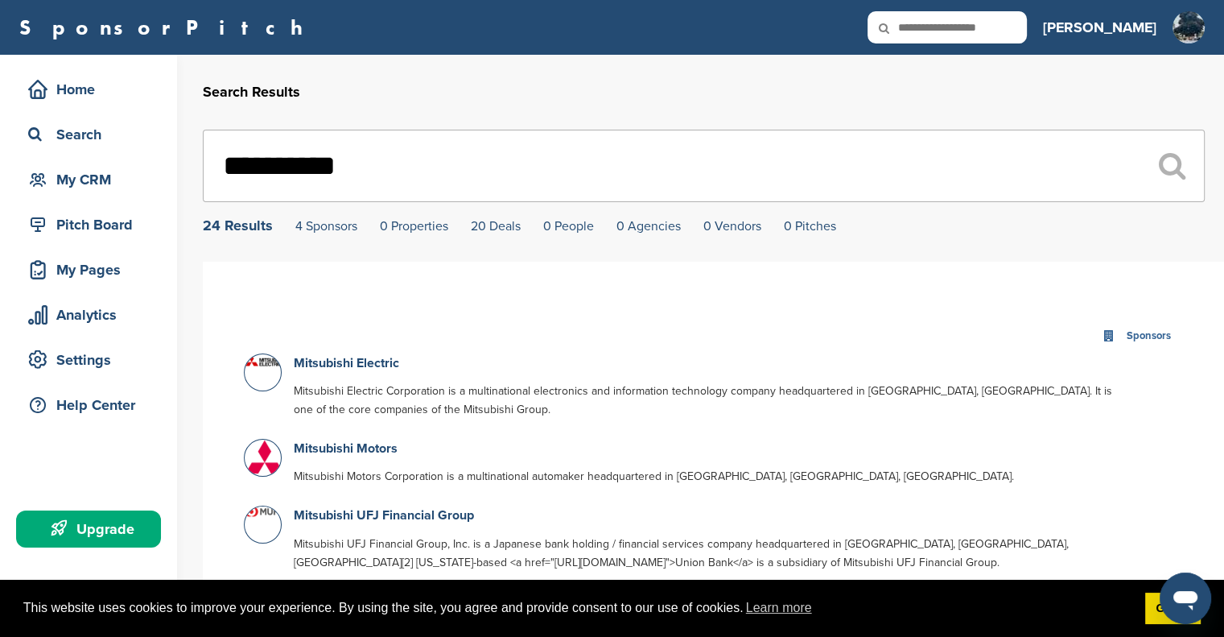
click at [334, 459] on p "Mitsubishi Motors" at bounding box center [708, 449] width 829 height 20
click at [349, 456] on link "Mitsubishi Motors" at bounding box center [346, 448] width 104 height 16
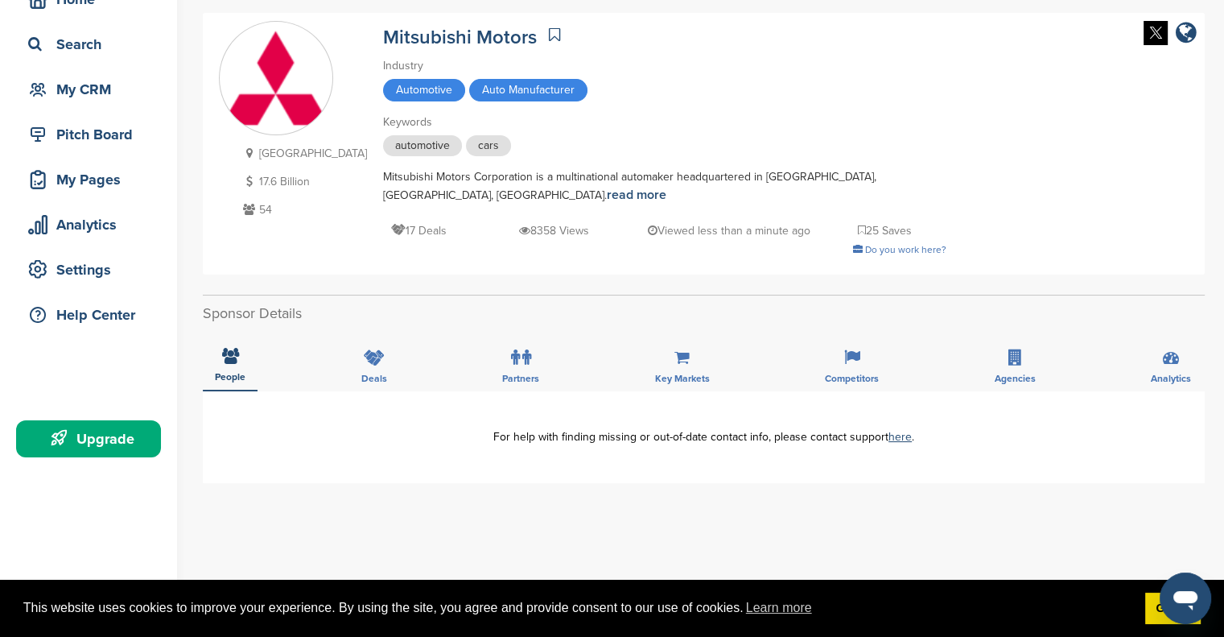
scroll to position [90, 0]
click at [235, 372] on span "People" at bounding box center [230, 377] width 31 height 10
click at [522, 350] on label at bounding box center [521, 357] width 20 height 32
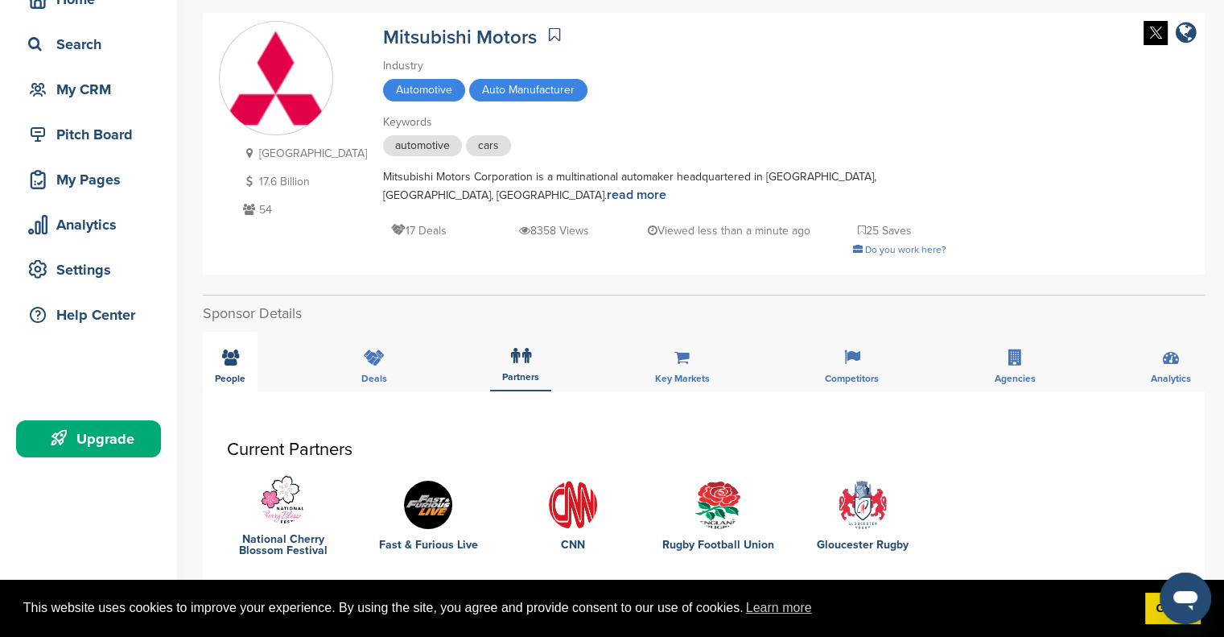
click at [242, 339] on div "People" at bounding box center [230, 362] width 55 height 60
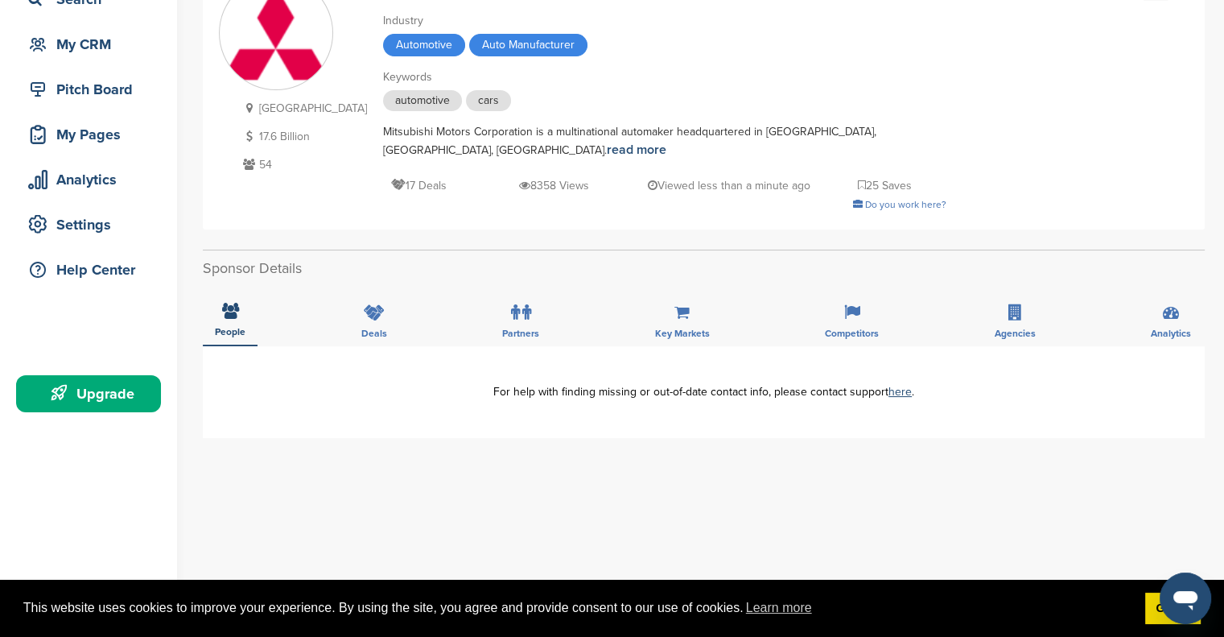
scroll to position [138, 0]
